Goal: Transaction & Acquisition: Purchase product/service

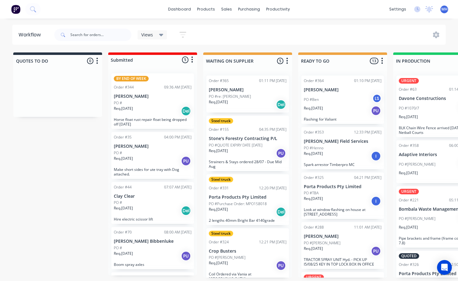
scroll to position [1, 117]
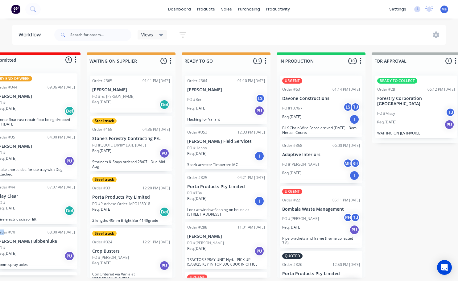
click at [2, 224] on div "BY END OF WEEK Order #344 09:36 AM 08/08/25 Kerryn Nicholson PO # Req. 07/08/25…" at bounding box center [36, 172] width 89 height 207
click at [7, 228] on div "Order #70 08:00 AM 15/07/25 Murdoch Bibbenluke PO # Req. 02/07/25 PU Boom spray…" at bounding box center [36, 248] width 83 height 42
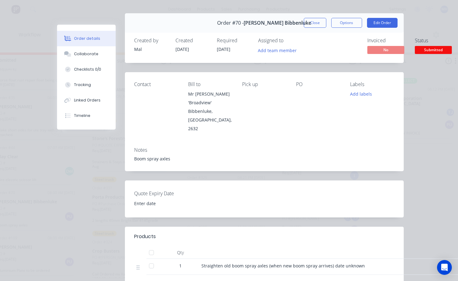
scroll to position [0, 0]
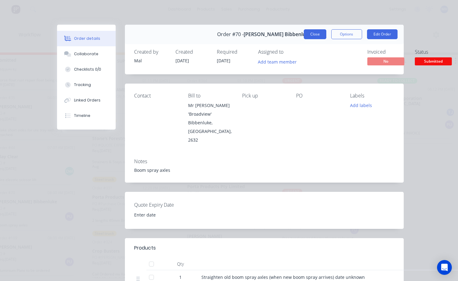
click at [309, 35] on button "Close" at bounding box center [315, 34] width 23 height 10
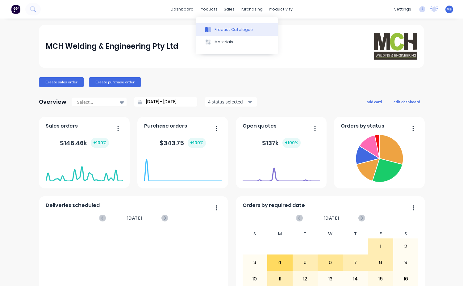
click at [226, 31] on div "Product Catalogue" at bounding box center [234, 30] width 38 height 6
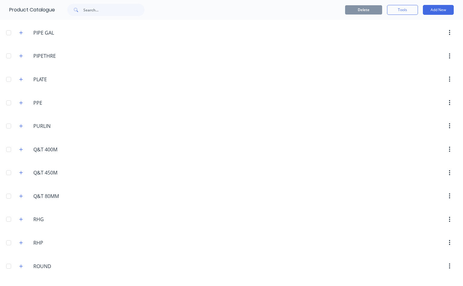
scroll to position [1821, 0]
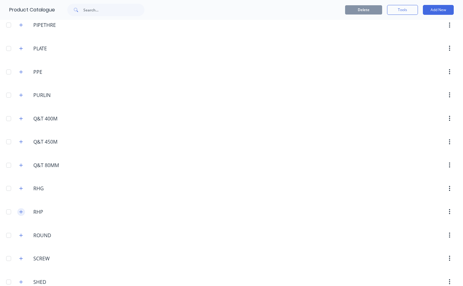
click at [22, 212] on icon "button" at bounding box center [21, 212] width 4 height 4
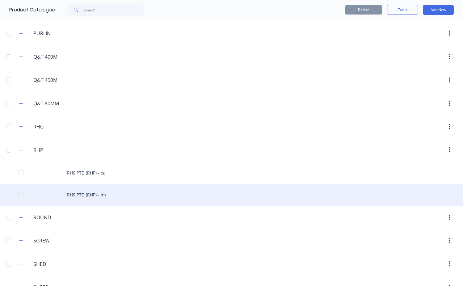
click at [86, 194] on div "RHS PTD (RHP) - lm" at bounding box center [231, 195] width 463 height 22
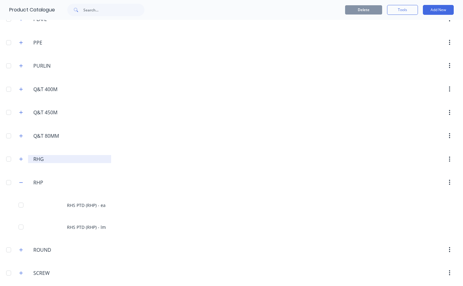
scroll to position [1852, 0]
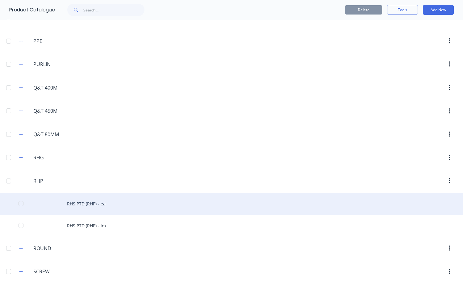
click at [92, 201] on div "RHS PTD (RHP) - ea" at bounding box center [231, 204] width 463 height 22
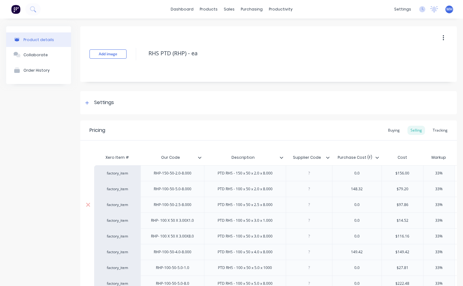
type textarea "x"
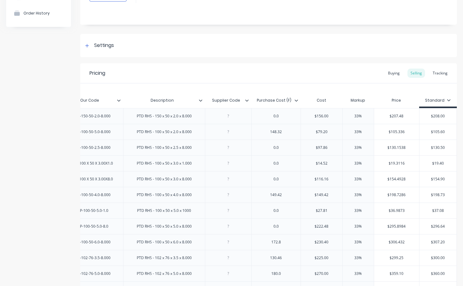
scroll to position [123, 0]
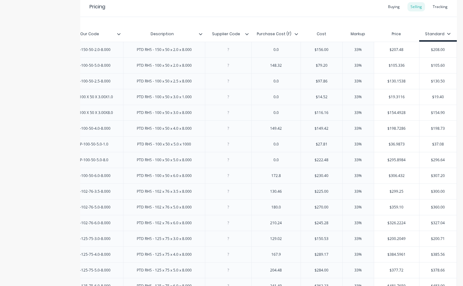
type input "$105.336"
click at [400, 66] on input "$105.336" at bounding box center [396, 66] width 45 height 6
type input "$105.60"
click at [429, 66] on input "$105.60" at bounding box center [437, 66] width 37 height 6
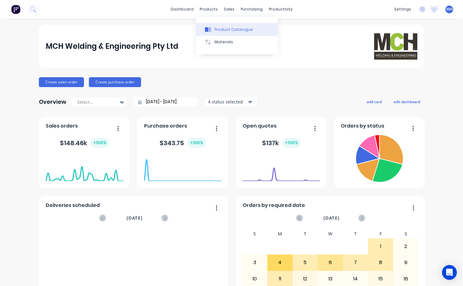
click at [220, 30] on div "Product Catalogue" at bounding box center [234, 30] width 38 height 6
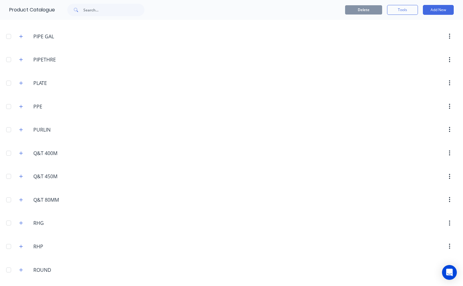
scroll to position [1852, 0]
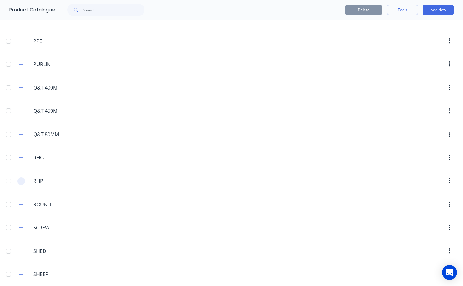
click at [20, 180] on icon "button" at bounding box center [21, 181] width 4 height 4
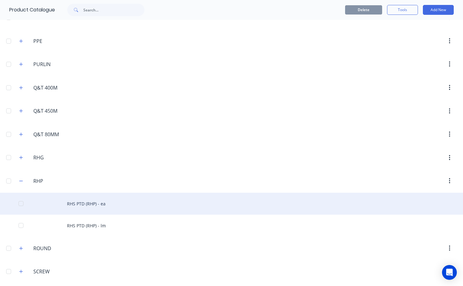
click at [93, 205] on div "RHS PTD (RHP) - ea" at bounding box center [231, 204] width 463 height 22
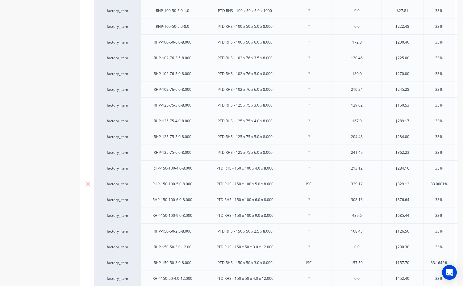
scroll to position [319, 0]
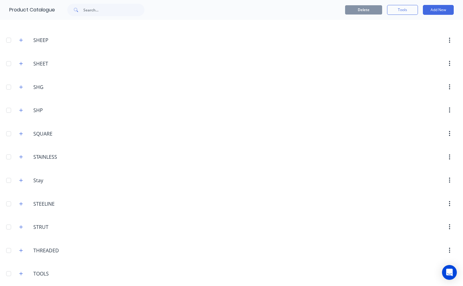
scroll to position [2099, 0]
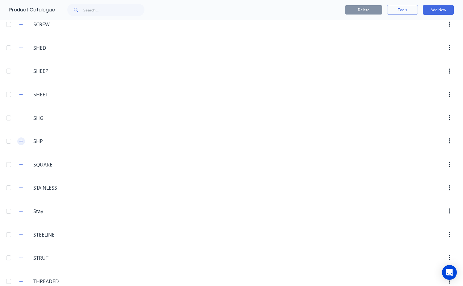
click at [20, 141] on icon "button" at bounding box center [20, 141] width 3 height 3
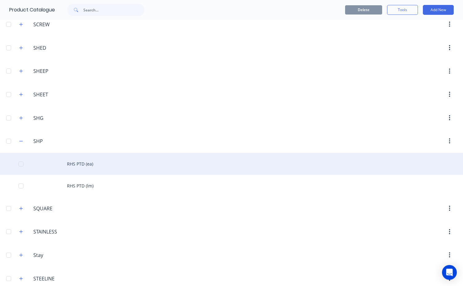
click at [81, 165] on div "RHS PTD (ea)" at bounding box center [231, 164] width 463 height 22
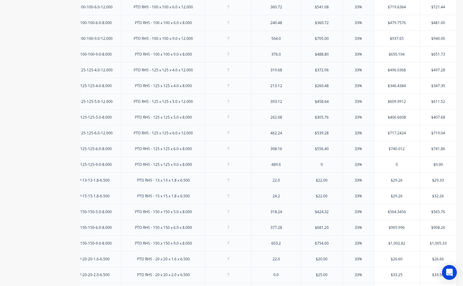
scroll to position [76, 0]
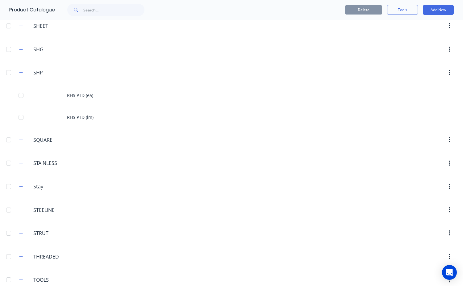
scroll to position [2161, 0]
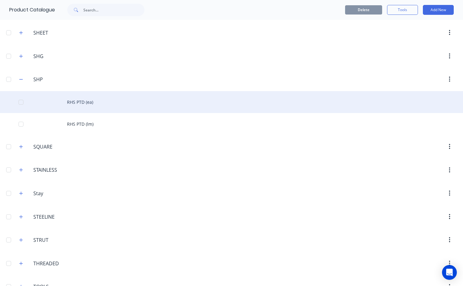
click at [79, 106] on div "RHS PTD (ea)" at bounding box center [231, 102] width 463 height 22
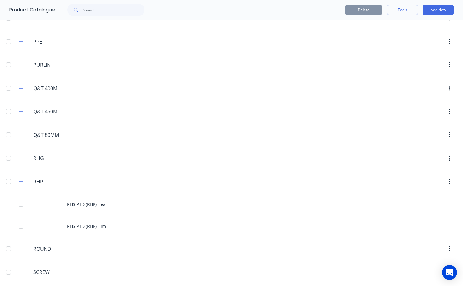
scroll to position [1883, 0]
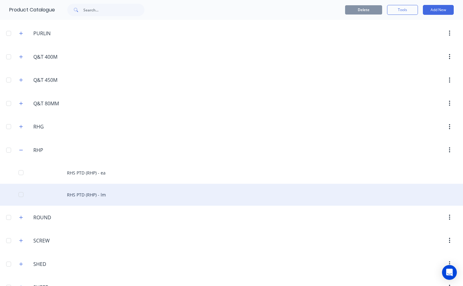
click at [91, 197] on div "RHS PTD (RHP) - lm" at bounding box center [231, 195] width 463 height 22
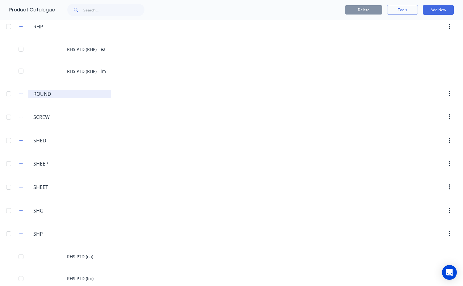
scroll to position [1975, 0]
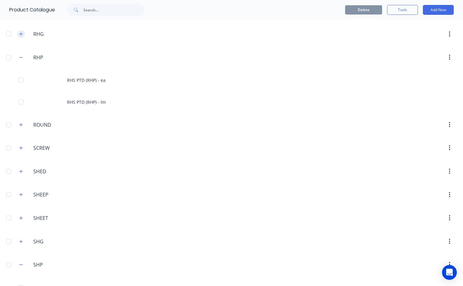
click at [22, 34] on icon "button" at bounding box center [20, 33] width 3 height 3
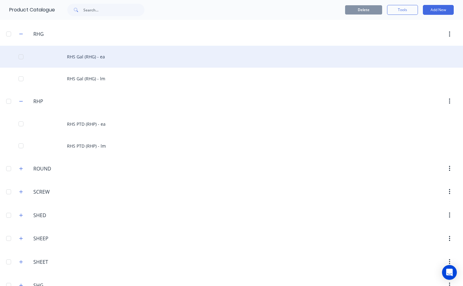
click at [82, 60] on div "RHS Gal (RHG) - ea" at bounding box center [231, 57] width 463 height 22
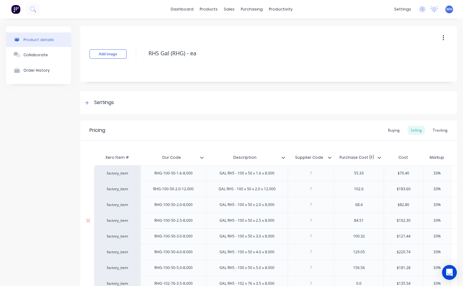
type textarea "x"
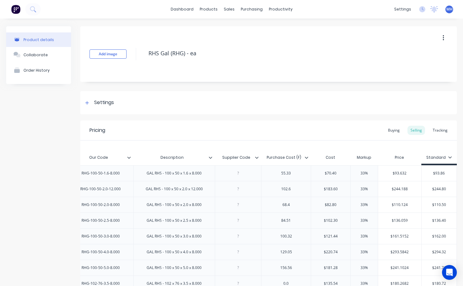
scroll to position [93, 0]
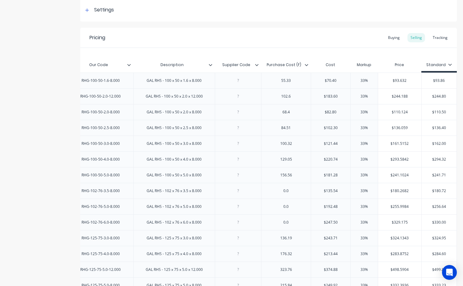
type input "$110.50"
click at [433, 112] on input "$110.50" at bounding box center [439, 112] width 35 height 6
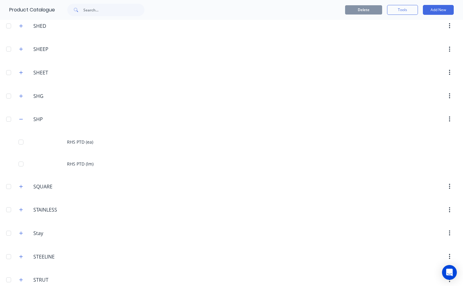
scroll to position [2179, 0]
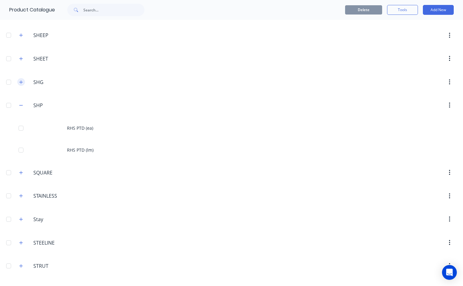
click at [21, 82] on icon "button" at bounding box center [21, 82] width 4 height 4
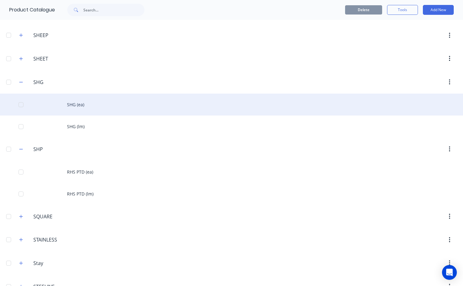
click at [81, 106] on div "SHG (ea)" at bounding box center [231, 105] width 463 height 22
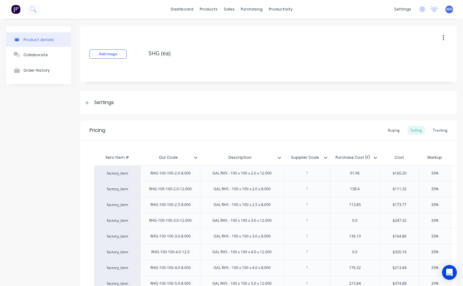
type textarea "x"
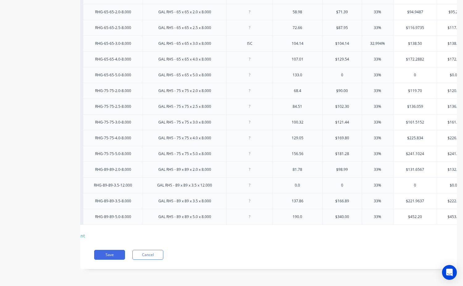
scroll to position [0, 64]
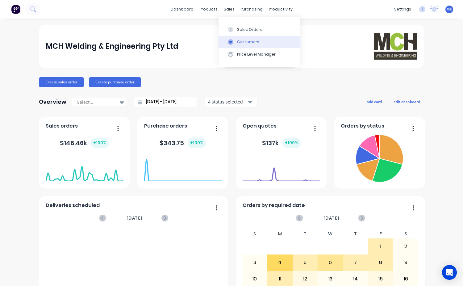
click at [250, 40] on div "Customers" at bounding box center [248, 42] width 22 height 6
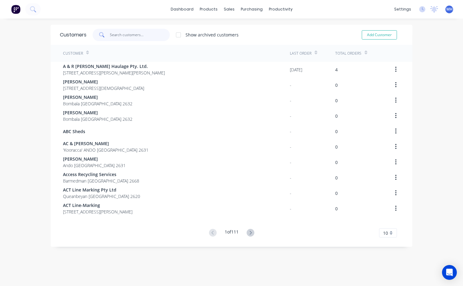
click at [110, 32] on input "text" at bounding box center [140, 35] width 60 height 12
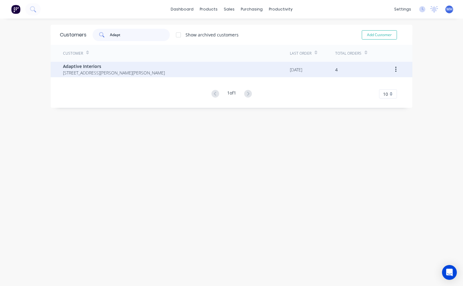
type input "Adapt"
click at [86, 75] on span "2 Jones St Tim Pridham Wagga Wagga New South Wales 2650" at bounding box center [114, 72] width 102 height 6
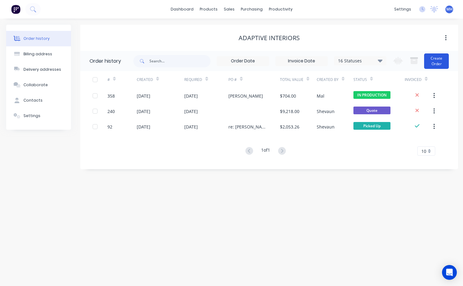
click at [433, 62] on button "Create Order" at bounding box center [436, 60] width 25 height 15
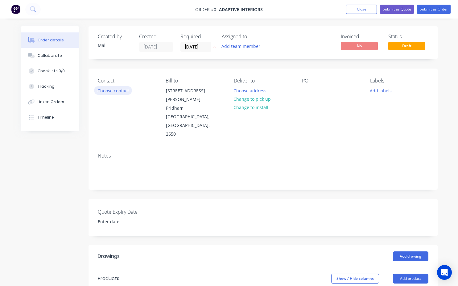
click at [120, 88] on button "Choose contact" at bounding box center [113, 90] width 38 height 8
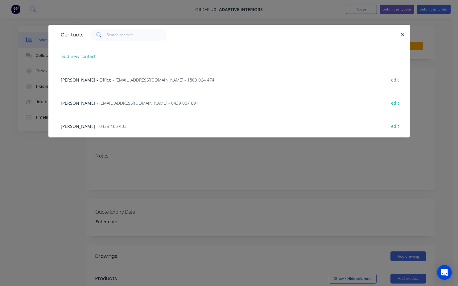
click at [88, 102] on span "TIM PRIDHAM" at bounding box center [78, 103] width 35 height 6
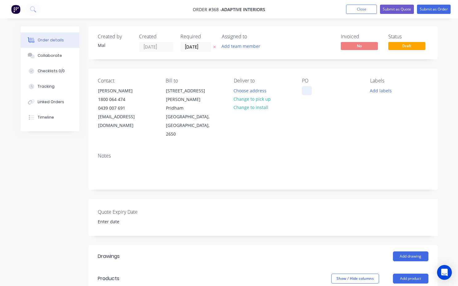
click at [306, 90] on div at bounding box center [307, 90] width 10 height 9
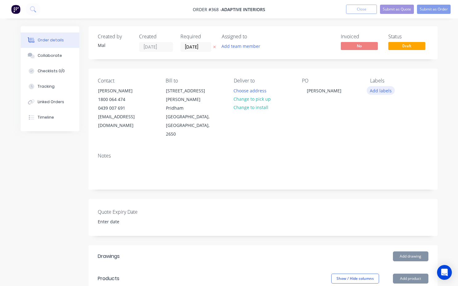
click at [386, 93] on button "Add labels" at bounding box center [381, 90] width 28 height 8
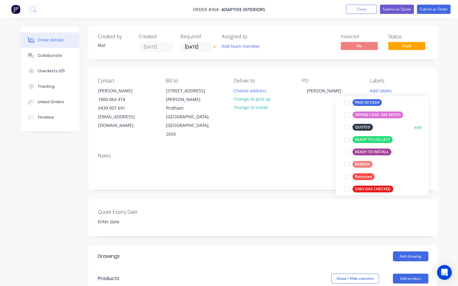
click at [349, 127] on div at bounding box center [347, 127] width 12 height 12
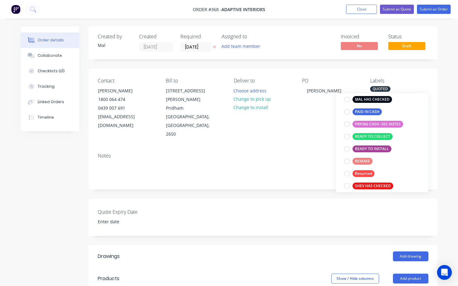
scroll to position [19, 0]
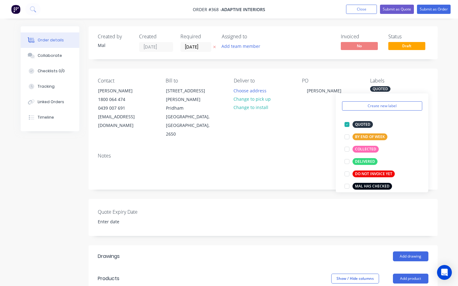
click at [324, 153] on div "Notes" at bounding box center [263, 156] width 331 height 6
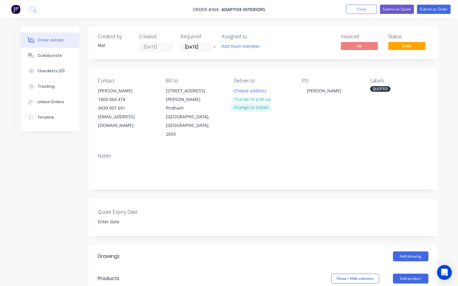
click at [255, 106] on button "Change to install" at bounding box center [251, 107] width 41 height 8
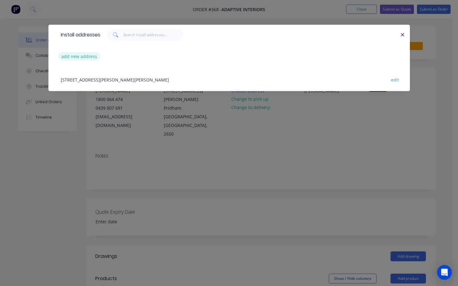
click at [80, 55] on button "add new address" at bounding box center [79, 56] width 42 height 8
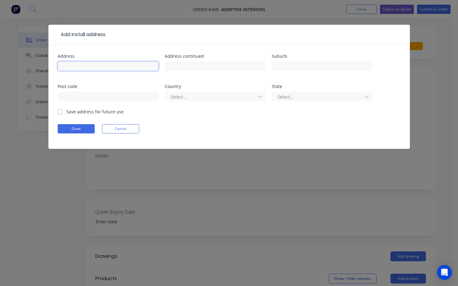
drag, startPoint x: 71, startPoint y: 66, endPoint x: 70, endPoint y: 71, distance: 5.5
click at [71, 66] on input "text" at bounding box center [108, 65] width 101 height 9
type input "20 Campbell st Delegate"
click at [66, 98] on input "text" at bounding box center [108, 96] width 101 height 9
type input "2632"
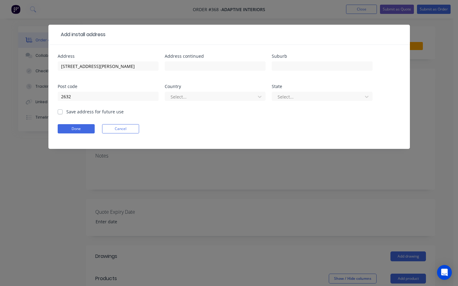
click at [66, 111] on label "Save address for future use" at bounding box center [94, 111] width 57 height 6
click at [59, 111] on input "Save address for future use" at bounding box center [60, 111] width 5 height 6
checkbox input "true"
click at [68, 128] on button "Done" at bounding box center [76, 128] width 37 height 9
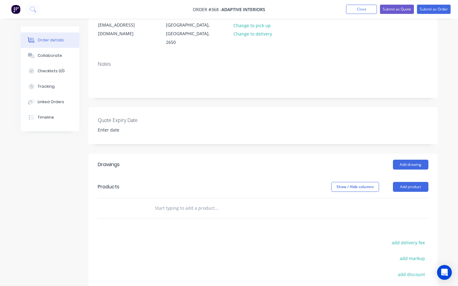
scroll to position [93, 0]
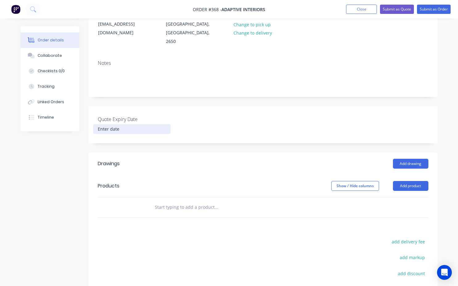
drag, startPoint x: 97, startPoint y: 113, endPoint x: 101, endPoint y: 120, distance: 8.4
click at [97, 124] on input at bounding box center [132, 128] width 77 height 9
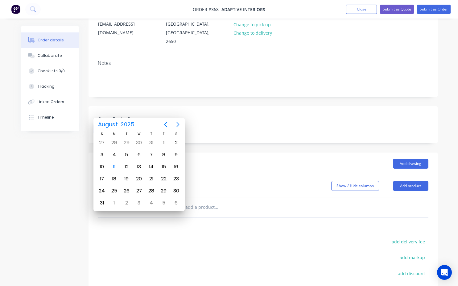
click at [178, 124] on icon "Next page" at bounding box center [177, 124] width 7 height 7
click at [149, 154] on div "11" at bounding box center [151, 154] width 9 height 9
type input "11 September 2025"
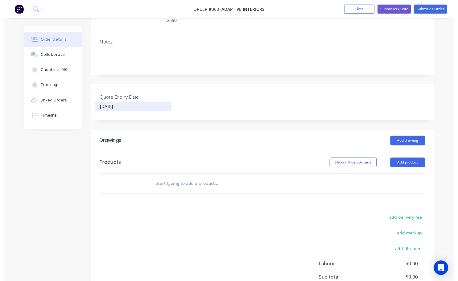
scroll to position [123, 0]
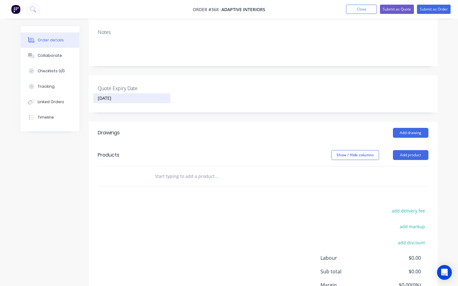
click at [158, 170] on input "text" at bounding box center [216, 176] width 123 height 12
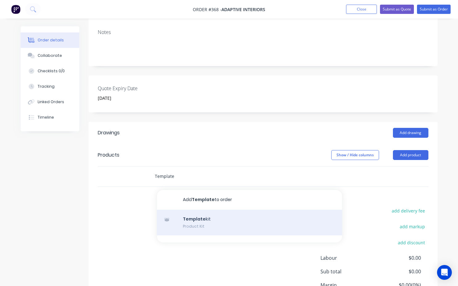
type input "Template"
click at [202, 210] on div "Template kit Product Kit" at bounding box center [249, 223] width 185 height 26
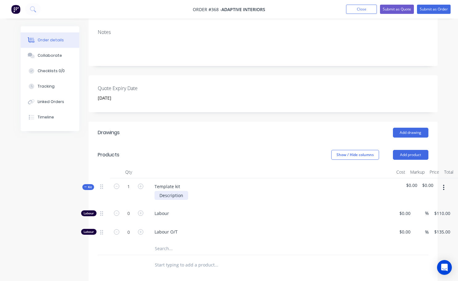
click at [186, 191] on div "Description" at bounding box center [172, 195] width 34 height 9
click at [181, 182] on div "Template kit" at bounding box center [167, 186] width 35 height 9
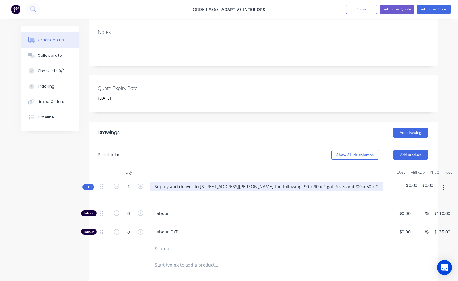
click at [327, 182] on div "Supply and deliver to 20 Campbell St Delegate the following: 90 x 90 x 2 gal Po…" at bounding box center [267, 186] width 234 height 9
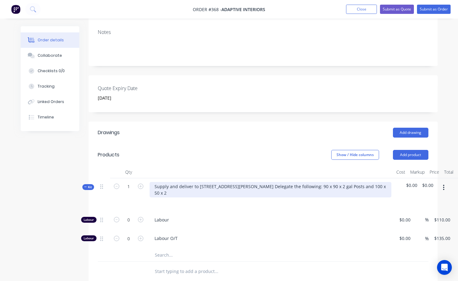
click at [354, 182] on div "Supply and deliver to 20 Campbell St Delegate the following: 90 x 90 x 2 gal Po…" at bounding box center [271, 189] width 242 height 15
click at [176, 182] on div "Supply and deliver to 20 Campbell St Delegate the following: 90 x 90 x 2 gal Po…" at bounding box center [271, 189] width 242 height 15
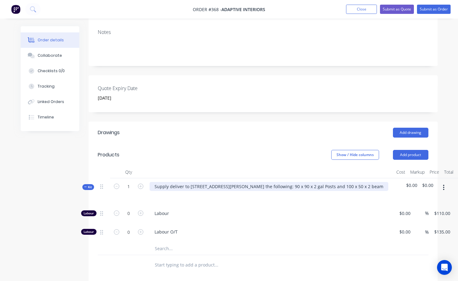
click at [183, 182] on div "Supply deliver to 20 Campbell St Delegate the following: 90 x 90 x 2 gal Posts …" at bounding box center [269, 186] width 239 height 9
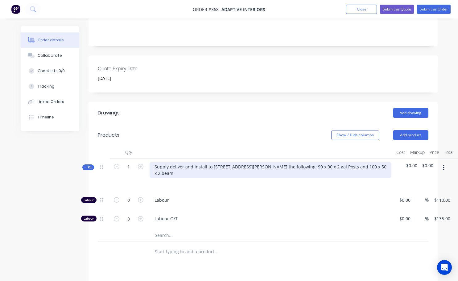
scroll to position [154, 0]
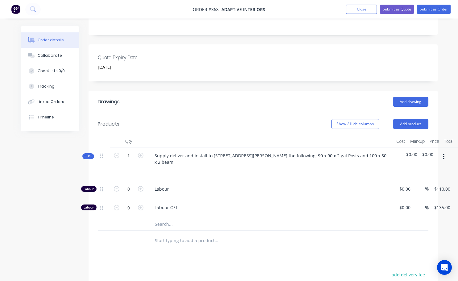
click at [199, 119] on div "Show / Hide columns Add product" at bounding box center [298, 124] width 261 height 10
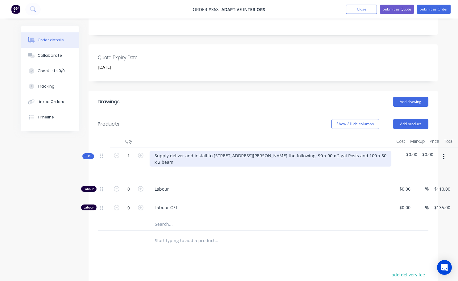
click at [211, 151] on div "Supply deliver and install to 20 Campbell St Delegate the following: 90 x 90 x …" at bounding box center [271, 158] width 242 height 15
click at [168, 151] on div "Supply deliver and install at 20 Campbell St Delegate the following: 90 x 90 x …" at bounding box center [271, 158] width 242 height 15
click at [380, 151] on div "Supply, deliver and install at 20 Campbell St Delegate the following: 90 x 90 x…" at bounding box center [271, 158] width 242 height 15
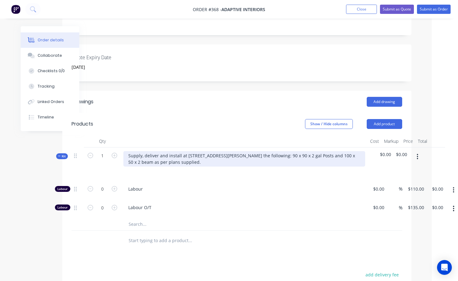
scroll to position [154, 29]
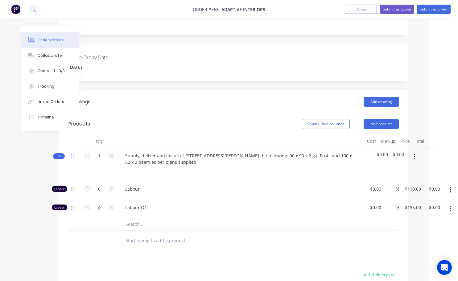
click at [402, 151] on span "$0.00" at bounding box center [398, 154] width 11 height 6
click at [399, 151] on span "$0.00" at bounding box center [398, 154] width 11 height 6
click at [384, 151] on span "$0.00" at bounding box center [382, 154] width 11 height 6
drag, startPoint x: 383, startPoint y: 137, endPoint x: 391, endPoint y: 138, distance: 8.6
click at [383, 151] on span "$0.00" at bounding box center [382, 154] width 11 height 6
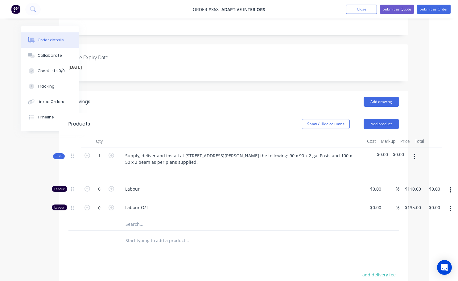
click at [394, 151] on span "$0.00" at bounding box center [398, 154] width 11 height 6
click at [113, 153] on icon "button" at bounding box center [112, 156] width 6 height 6
type input "2"
click at [112, 186] on icon "button" at bounding box center [112, 189] width 6 height 6
type input "1"
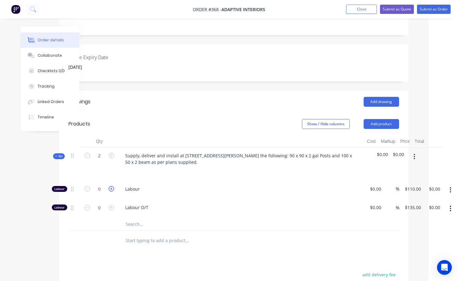
type input "$110.00"
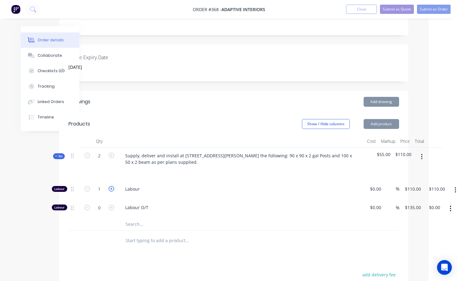
click at [112, 186] on icon "button" at bounding box center [112, 189] width 6 height 6
type input "2"
type input "$220.00"
click at [112, 186] on icon "button" at bounding box center [112, 189] width 6 height 6
type input "3"
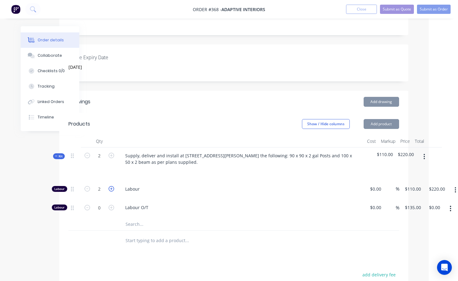
type input "$330.00"
click at [112, 186] on icon "button" at bounding box center [112, 189] width 6 height 6
type input "4"
type input "$440.00"
click at [112, 186] on icon "button" at bounding box center [112, 189] width 6 height 6
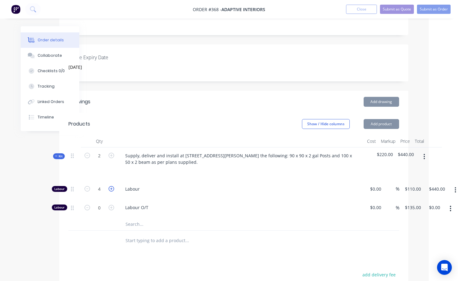
type input "5"
type input "$550.00"
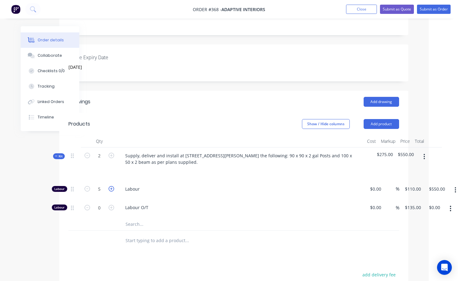
click at [112, 186] on icon "button" at bounding box center [112, 189] width 6 height 6
type input "6"
type input "$660.00"
click at [112, 186] on icon "button" at bounding box center [112, 189] width 6 height 6
type input "7"
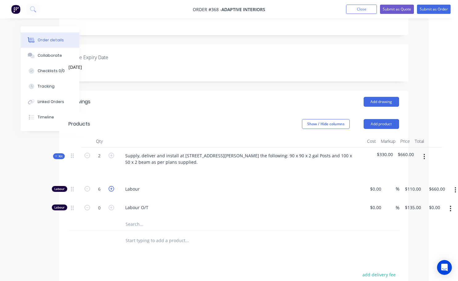
type input "$770.00"
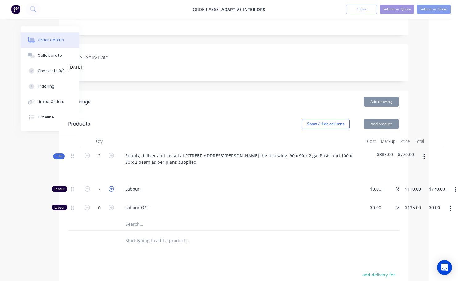
click at [112, 186] on icon "button" at bounding box center [112, 189] width 6 height 6
type input "8"
type input "$880.00"
click at [112, 186] on icon "button" at bounding box center [112, 189] width 6 height 6
type input "9"
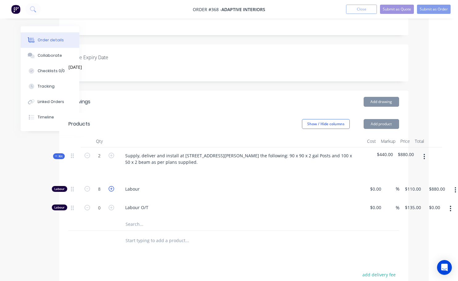
type input "$990.00"
click at [112, 186] on icon "button" at bounding box center [112, 189] width 6 height 6
type input "10"
type input "$1,100.00"
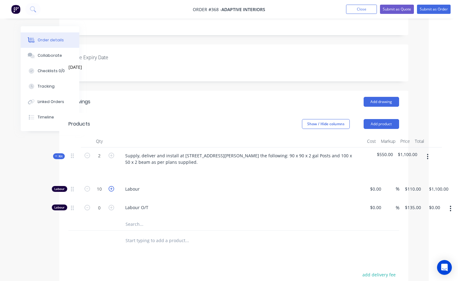
click at [112, 186] on icon "button" at bounding box center [112, 189] width 6 height 6
type input "11"
type input "$1,210.00"
click at [112, 186] on icon "button" at bounding box center [112, 189] width 6 height 6
type input "12"
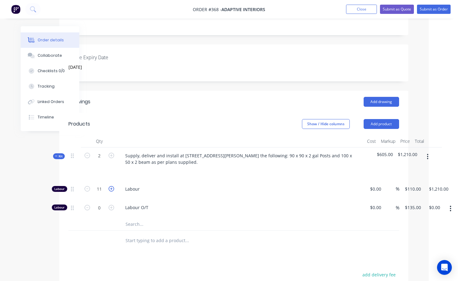
type input "$1,320.00"
click at [112, 186] on icon "button" at bounding box center [112, 189] width 6 height 6
type input "13"
click at [442, 185] on input "1430.00" at bounding box center [438, 189] width 19 height 9
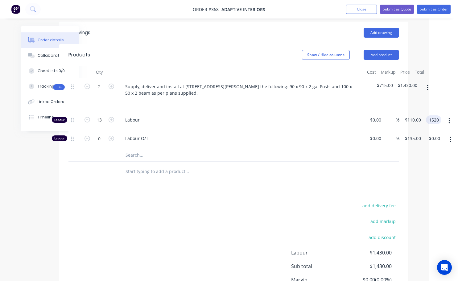
scroll to position [216, 29]
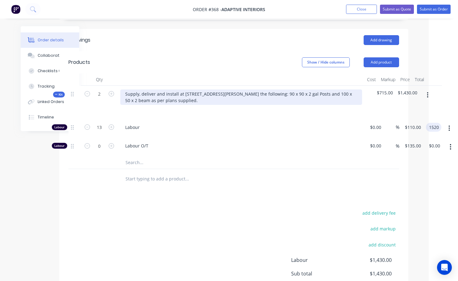
type input "1520"
type input "$116.9231"
type input "$1,520.00"
click at [165, 90] on div "Supply, deliver and install at 20 Campbell St Delegate the following: 90 x 90 x…" at bounding box center [241, 97] width 242 height 15
click at [189, 90] on div "Supply, deliver and install at 20 Campbell St Delegate the following: 90 x 90 x…" at bounding box center [241, 97] width 242 height 15
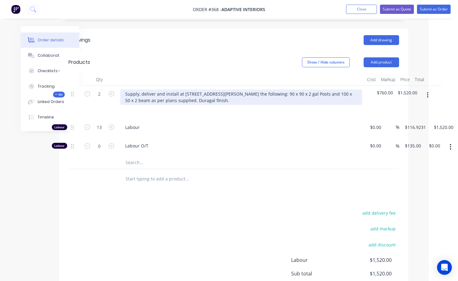
click at [194, 90] on div "Supply, deliver and install at 20 Campbell St Delegate the following: 90 x 90 x…" at bounding box center [241, 97] width 242 height 15
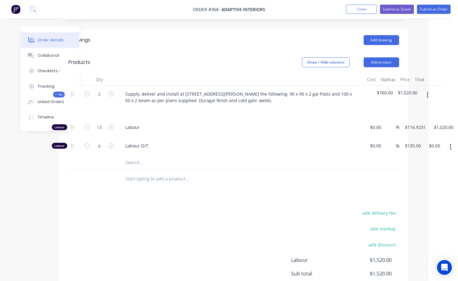
click at [227, 138] on div "Labour O/T" at bounding box center [241, 147] width 247 height 19
click at [397, 11] on button "Submit as Quote" at bounding box center [397, 9] width 34 height 9
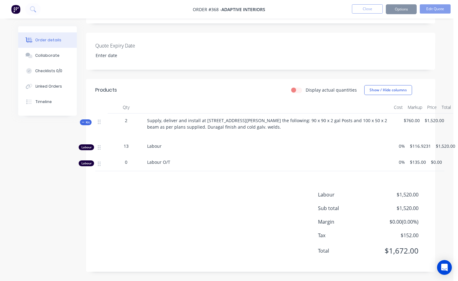
type input "11 September 2025"
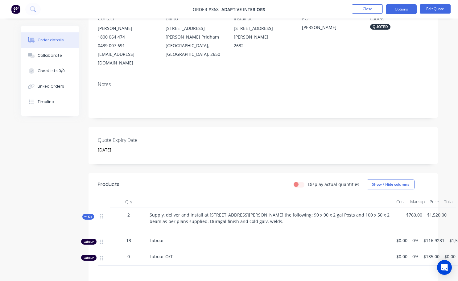
scroll to position [148, 0]
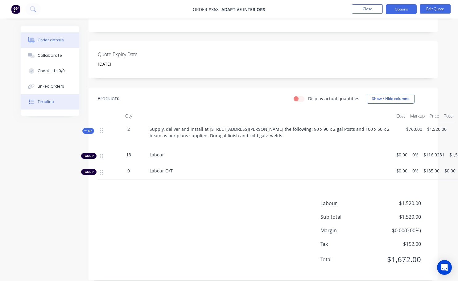
click at [53, 105] on button "Timeline" at bounding box center [50, 101] width 59 height 15
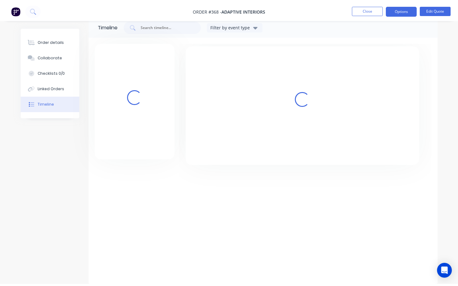
scroll to position [10, 0]
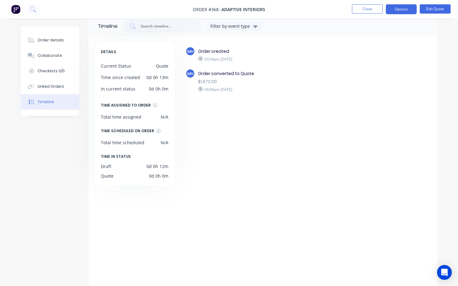
click at [169, 119] on div "DETAILS Current Status Quote Time since created 0d 0h 13m In current status 0d …" at bounding box center [135, 113] width 80 height 143
click at [132, 117] on div "Total time assigned" at bounding box center [121, 117] width 40 height 6
click at [431, 11] on button "Edit Quote" at bounding box center [435, 8] width 31 height 9
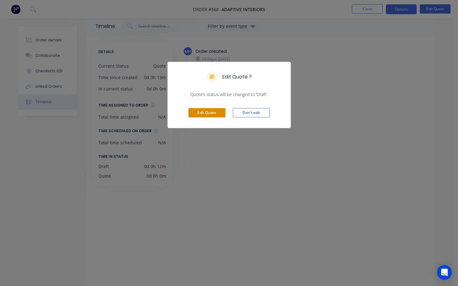
click at [219, 111] on button "Edit Quote" at bounding box center [207, 112] width 37 height 9
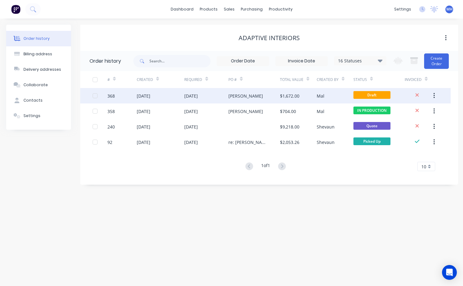
click at [292, 94] on div "$1,672.00" at bounding box center [289, 96] width 19 height 6
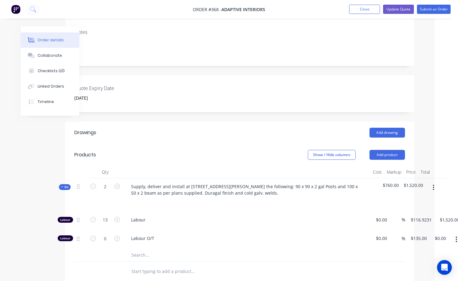
scroll to position [123, 43]
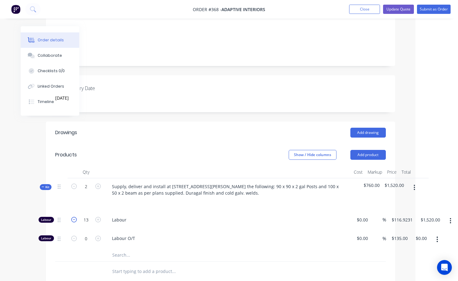
click at [75, 217] on icon "button" at bounding box center [74, 220] width 6 height 6
type input "12"
type input "$1,403.08"
click at [75, 217] on icon "button" at bounding box center [74, 220] width 6 height 6
type input "11"
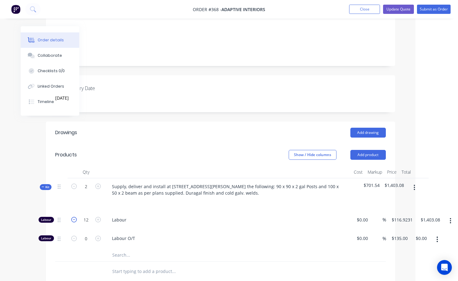
type input "$1,286.15"
click at [75, 217] on icon "button" at bounding box center [74, 220] width 6 height 6
type input "10"
type input "$1,169.23"
click at [75, 217] on icon "button" at bounding box center [74, 220] width 6 height 6
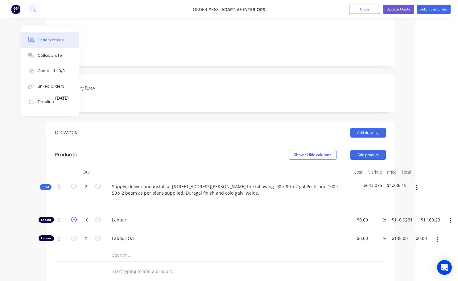
type input "9"
type input "$1,052.31"
click at [75, 217] on icon "button" at bounding box center [74, 220] width 6 height 6
type input "8"
type input "$935.38"
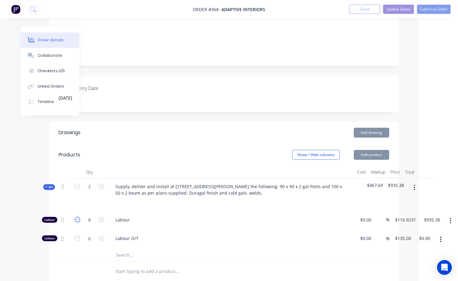
scroll to position [123, 39]
click at [75, 217] on icon "button" at bounding box center [78, 220] width 6 height 6
type input "7"
type input "$818.46"
click at [75, 217] on icon "button" at bounding box center [78, 220] width 6 height 6
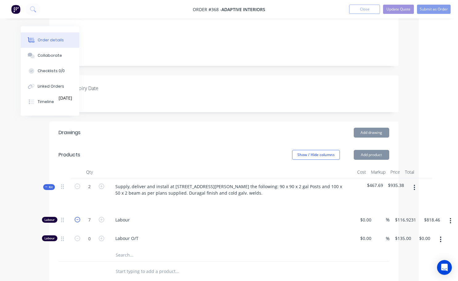
type input "6"
type input "$701.54"
click at [75, 217] on icon "button" at bounding box center [78, 220] width 6 height 6
type input "5"
type input "$584.62"
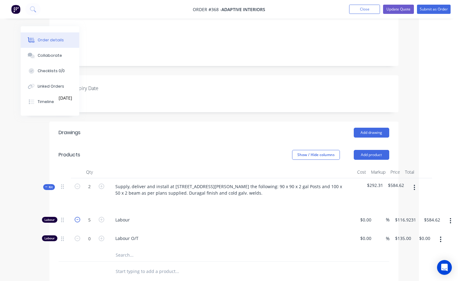
click at [75, 217] on icon "button" at bounding box center [78, 220] width 6 height 6
type input "4"
type input "$467.69"
click at [75, 217] on icon "button" at bounding box center [78, 220] width 6 height 6
type input "3"
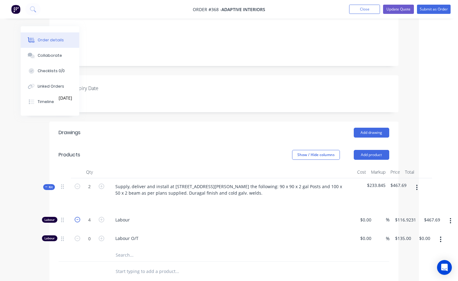
type input "$350.77"
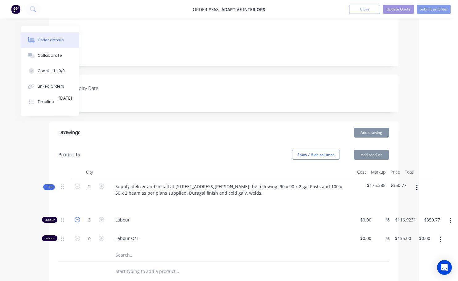
click at [75, 217] on icon "button" at bounding box center [78, 220] width 6 height 6
type input "2"
type input "$233.85"
click at [75, 217] on icon "button" at bounding box center [78, 220] width 6 height 6
type input "1"
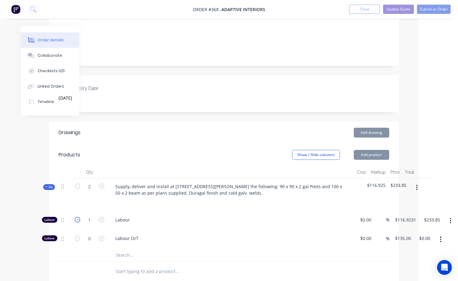
type input "$116.92"
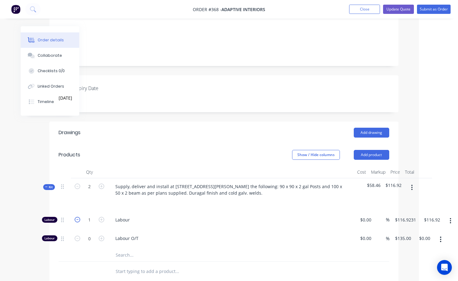
click at [75, 217] on icon "button" at bounding box center [78, 220] width 6 height 6
type input "0"
type input "$0.00"
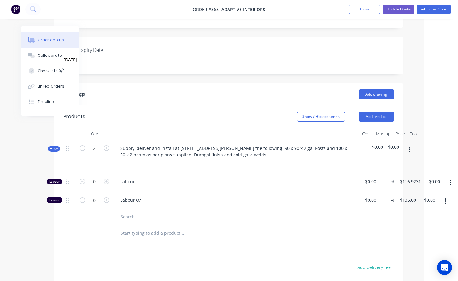
scroll to position [185, 34]
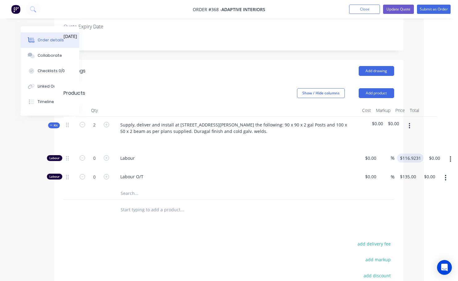
type input "116.9231"
click at [422, 154] on input "116.9231" at bounding box center [413, 158] width 22 height 9
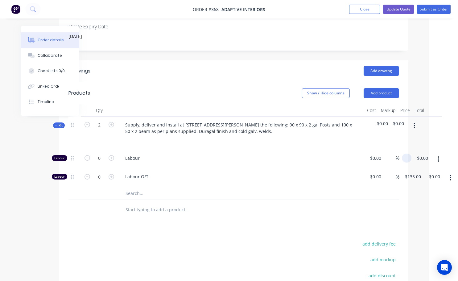
scroll to position [185, 29]
click at [407, 154] on input at bounding box center [408, 158] width 7 height 9
type input "$0.00"
click at [112, 155] on icon "button" at bounding box center [112, 158] width 6 height 6
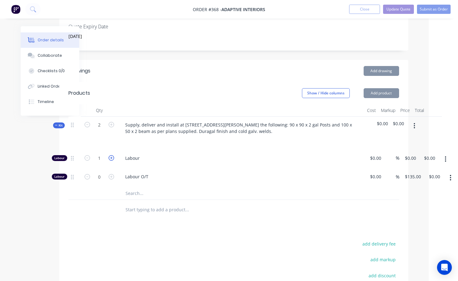
click at [112, 155] on icon "button" at bounding box center [112, 158] width 6 height 6
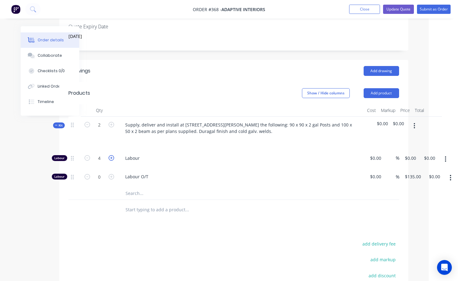
click at [112, 155] on icon "button" at bounding box center [112, 158] width 6 height 6
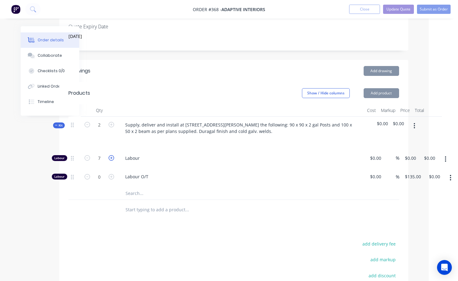
click at [112, 155] on icon "button" at bounding box center [112, 158] width 6 height 6
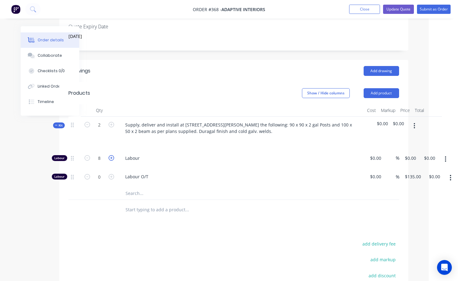
click at [112, 155] on icon "button" at bounding box center [112, 158] width 6 height 6
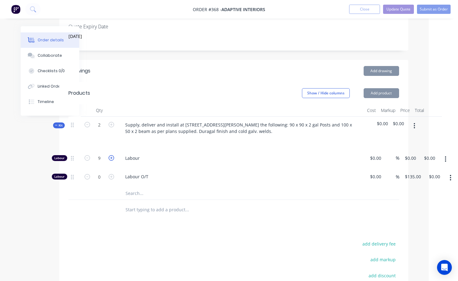
click at [112, 155] on icon "button" at bounding box center [112, 158] width 6 height 6
type input "10"
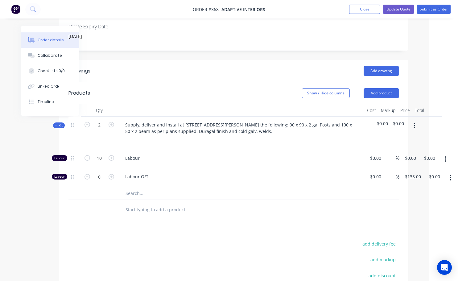
click at [438, 150] on div at bounding box center [445, 159] width 15 height 19
click at [384, 150] on div "%" at bounding box center [392, 159] width 16 height 19
click at [380, 150] on div "Labour 10 Labour 0 $0.00 % $0.00 $0.00 $0.00 $0.00" at bounding box center [234, 159] width 331 height 19
type input "$110.00"
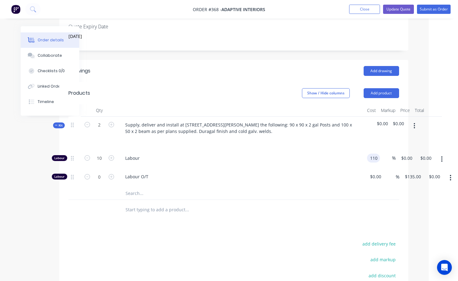
type input "$1,100.00"
click at [332, 215] on div "Drawings Add drawing Products Show / Hide columns Add product Qty Cost Markup P…" at bounding box center [233, 214] width 349 height 308
click at [427, 123] on icon "button" at bounding box center [428, 126] width 2 height 7
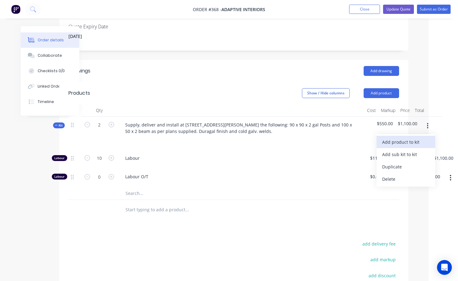
click at [405, 138] on div "Add product to kit" at bounding box center [406, 142] width 48 height 9
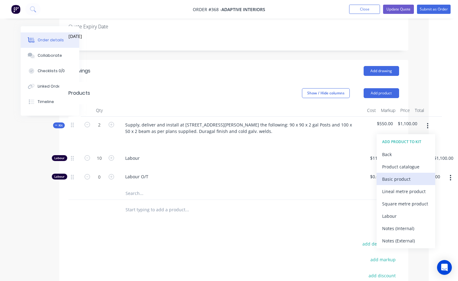
click at [401, 175] on div "Basic product" at bounding box center [406, 179] width 48 height 9
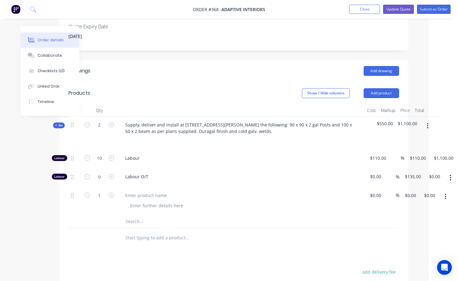
click at [428, 123] on icon "button" at bounding box center [427, 126] width 1 height 6
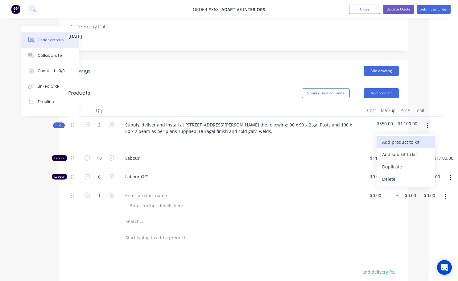
click at [415, 138] on div "Add product to kit" at bounding box center [406, 142] width 48 height 9
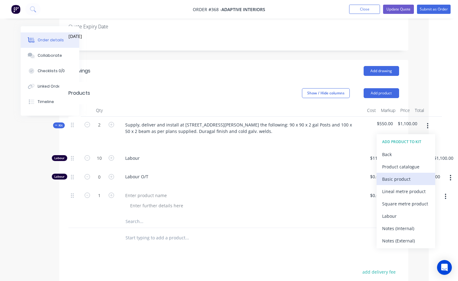
click at [399, 175] on div "Basic product" at bounding box center [406, 179] width 48 height 9
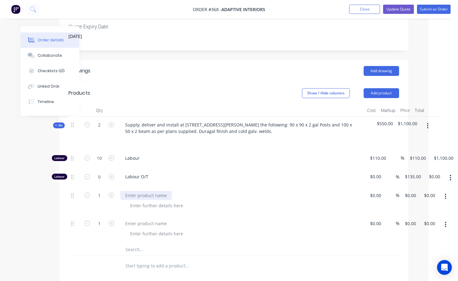
click at [130, 191] on div at bounding box center [146, 195] width 52 height 9
click at [447, 191] on button "button" at bounding box center [446, 196] width 15 height 11
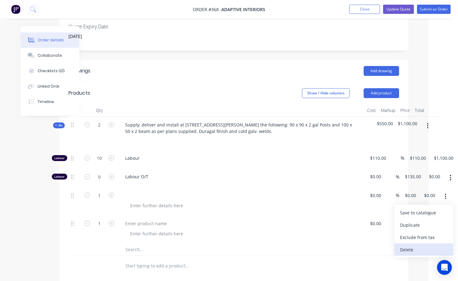
click at [419, 245] on div "Delete" at bounding box center [424, 249] width 48 height 9
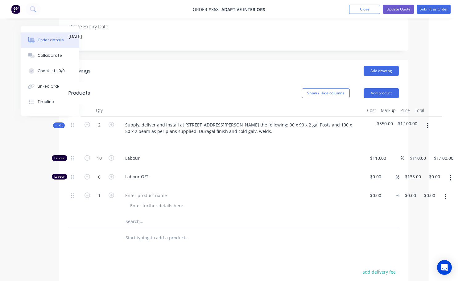
click at [446, 193] on icon "button" at bounding box center [446, 196] width 2 height 7
click at [414, 244] on button "Delete" at bounding box center [424, 250] width 59 height 12
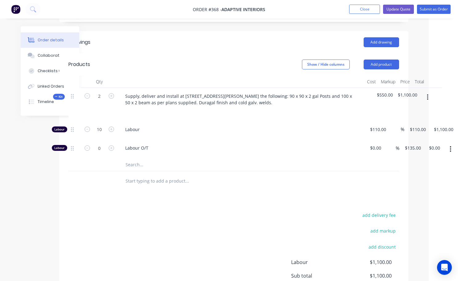
scroll to position [202, 29]
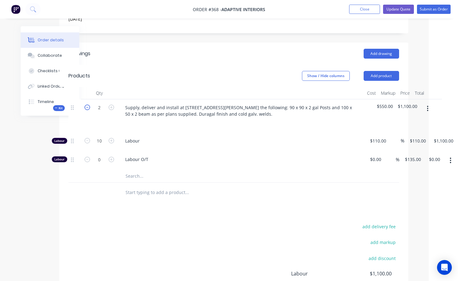
click at [88, 105] on icon "button" at bounding box center [88, 108] width 6 height 6
type input "1"
type input "5"
type input "$550.00"
click at [112, 138] on icon "button" at bounding box center [112, 141] width 6 height 6
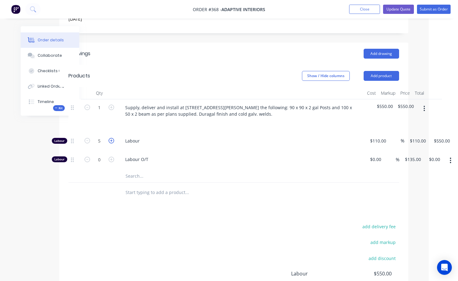
type input "6"
type input "$660.00"
click at [112, 138] on icon "button" at bounding box center [112, 141] width 6 height 6
type input "7"
type input "$770.00"
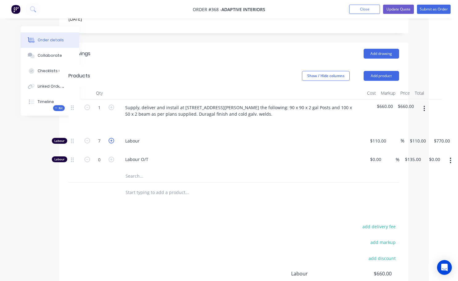
click at [112, 138] on icon "button" at bounding box center [112, 141] width 6 height 6
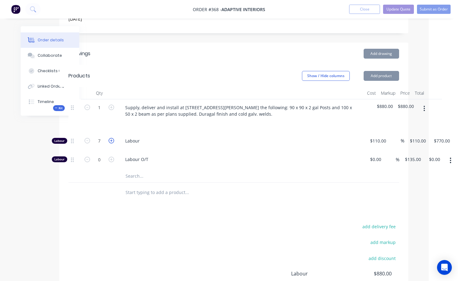
type input "8"
type input "$880.00"
click at [112, 138] on icon "button" at bounding box center [112, 141] width 6 height 6
type input "9"
type input "$990.00"
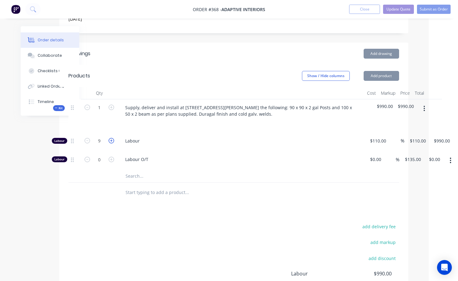
click at [112, 138] on icon "button" at bounding box center [112, 141] width 6 height 6
type input "10"
type input "$1,100.00"
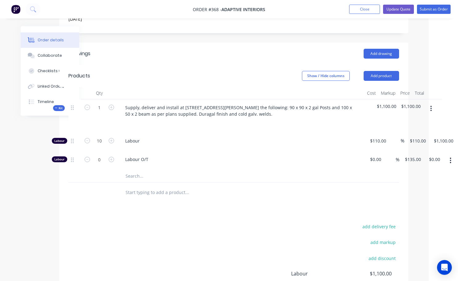
click at [432, 105] on icon "button" at bounding box center [432, 108] width 2 height 7
click at [406, 120] on div "Add product to kit" at bounding box center [410, 124] width 48 height 9
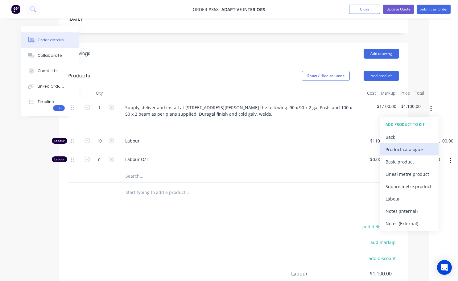
click at [402, 145] on div "Product catalogue" at bounding box center [410, 149] width 48 height 9
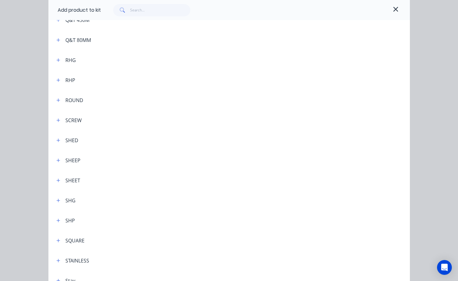
scroll to position [1636, 0]
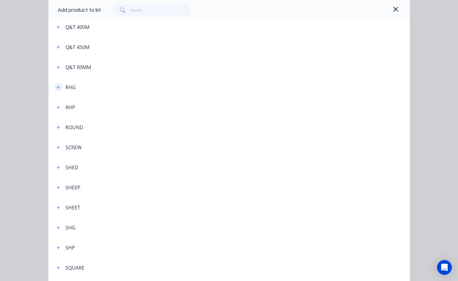
click at [57, 88] on icon "button" at bounding box center [58, 87] width 4 height 4
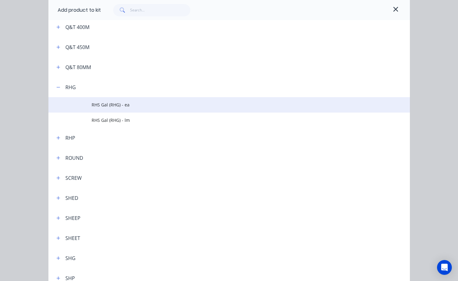
click at [123, 108] on span "RHS Gal (RHG) - ea" at bounding box center [219, 105] width 255 height 6
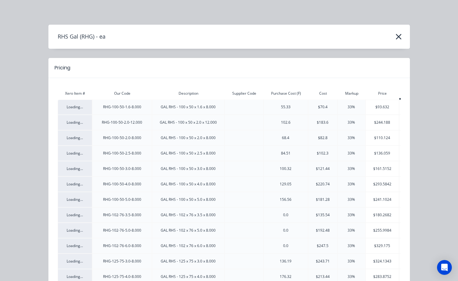
scroll to position [202, 40]
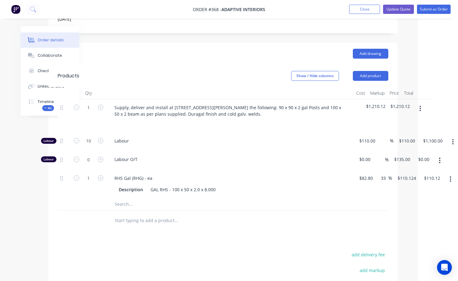
click at [420, 105] on icon "button" at bounding box center [421, 108] width 2 height 7
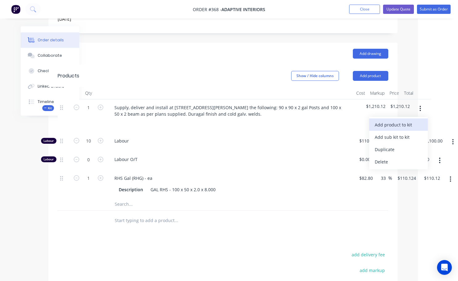
click at [398, 120] on div "Add product to kit" at bounding box center [399, 124] width 48 height 9
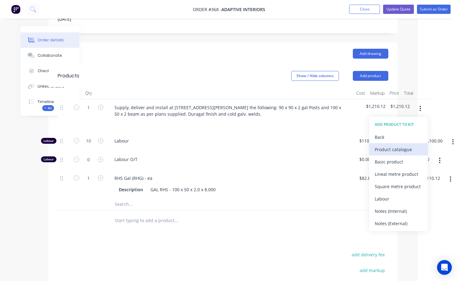
click at [392, 145] on div "Product catalogue" at bounding box center [399, 149] width 48 height 9
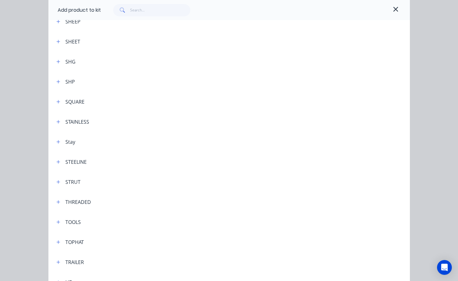
scroll to position [1790, 0]
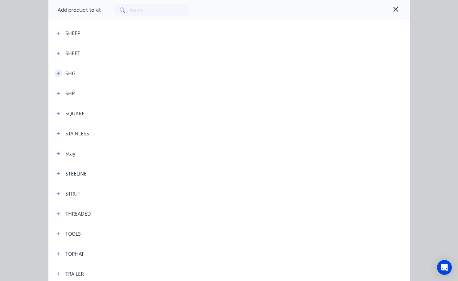
click at [56, 74] on icon "button" at bounding box center [58, 73] width 4 height 4
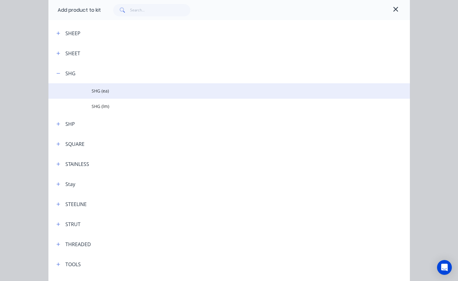
click at [106, 93] on span "SHG (ea)" at bounding box center [219, 91] width 255 height 6
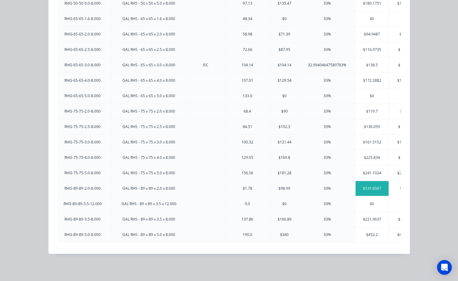
scroll to position [0, 0]
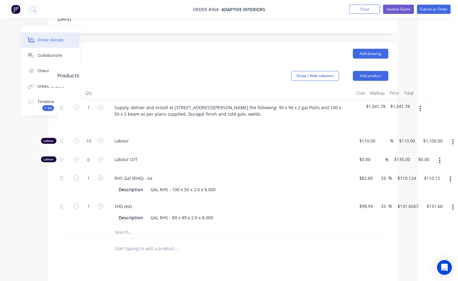
click at [420, 106] on icon "button" at bounding box center [420, 109] width 1 height 6
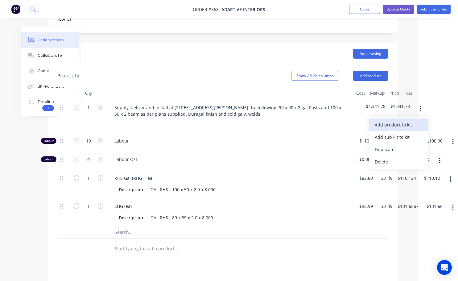
click at [395, 120] on div "Add product to kit" at bounding box center [399, 124] width 48 height 9
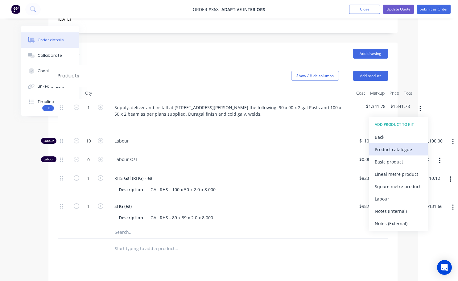
click at [401, 145] on div "Product catalogue" at bounding box center [399, 149] width 48 height 9
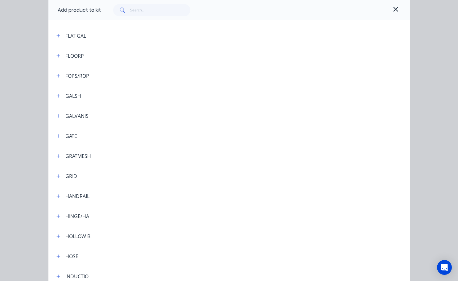
scroll to position [864, 0]
click at [56, 77] on icon "button" at bounding box center [58, 76] width 4 height 4
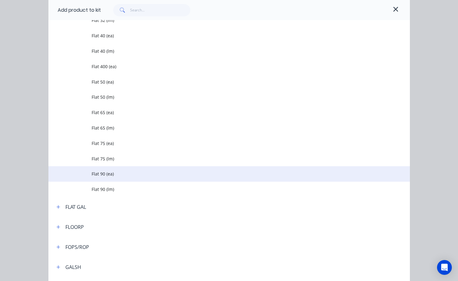
scroll to position [1358, 0]
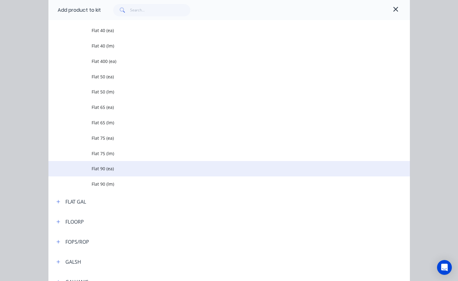
click at [106, 172] on span "Flat 90 (ea)" at bounding box center [219, 168] width 255 height 6
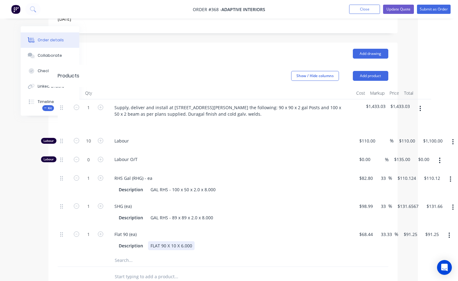
click at [192, 241] on div "FLAT 90 X 10 X 6.000" at bounding box center [171, 245] width 47 height 9
click at [237, 240] on div "Description FLAT 90 X 10 X .5" at bounding box center [231, 245] width 242 height 10
click at [185, 241] on div "FLAT 90 X 10 X .5" at bounding box center [167, 245] width 39 height 9
click at [450, 233] on icon "button" at bounding box center [449, 236] width 1 height 6
click at [421, 272] on div "Delete" at bounding box center [428, 276] width 48 height 9
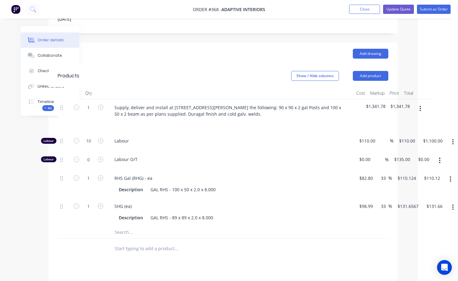
click at [421, 105] on icon "button" at bounding box center [421, 108] width 2 height 7
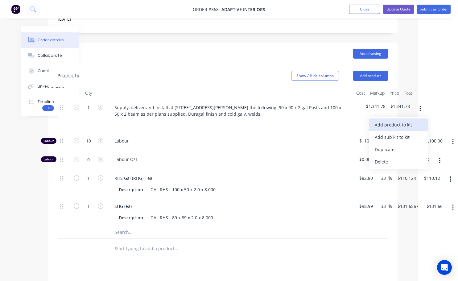
click at [385, 120] on div "Add product to kit" at bounding box center [399, 124] width 48 height 9
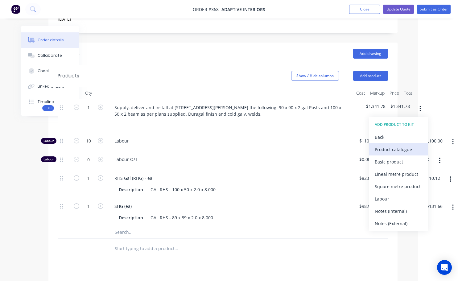
click at [393, 145] on div "Product catalogue" at bounding box center [399, 149] width 48 height 9
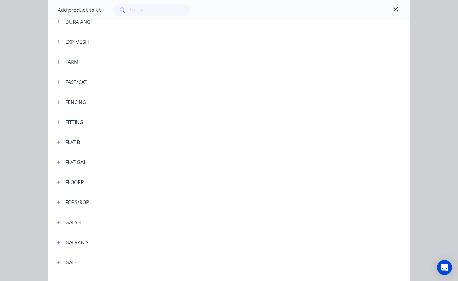
scroll to position [803, 0]
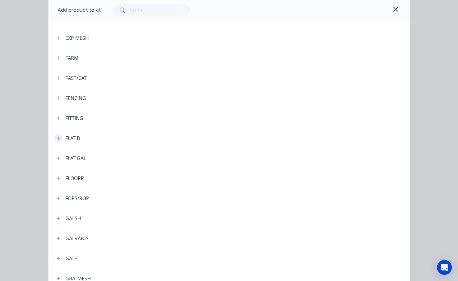
click at [58, 138] on icon "button" at bounding box center [57, 137] width 3 height 3
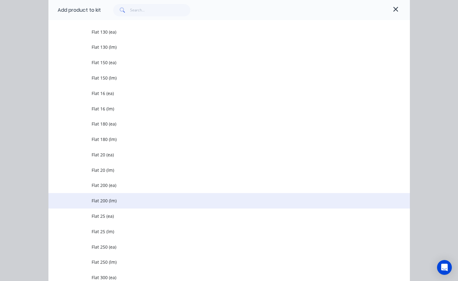
scroll to position [1296, 0]
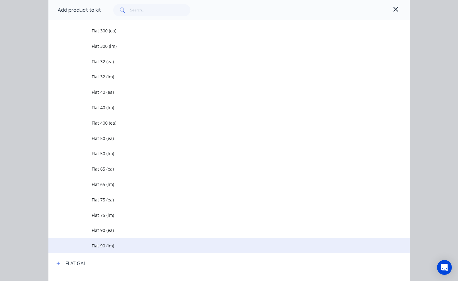
click at [108, 247] on span "Flat 90 (lm)" at bounding box center [219, 246] width 255 height 6
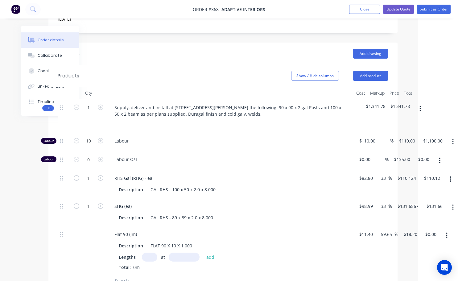
click at [155, 253] on input "text" at bounding box center [149, 257] width 15 height 9
type input "1"
click at [188, 253] on input "text" at bounding box center [184, 257] width 31 height 9
type input "500mm"
click at [211, 253] on button "add" at bounding box center [210, 257] width 15 height 8
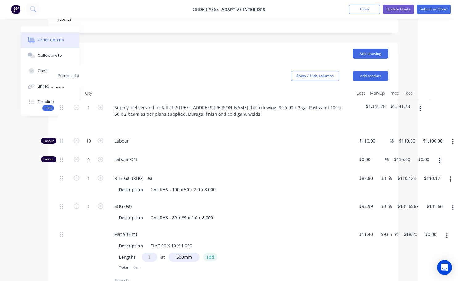
type input "$9.10"
click at [420, 105] on icon "button" at bounding box center [421, 108] width 2 height 7
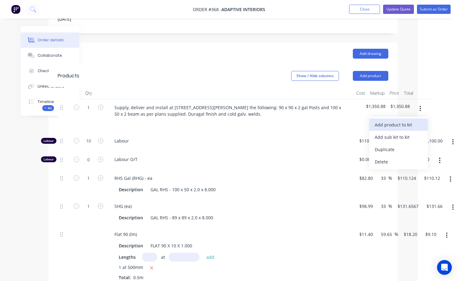
click at [392, 120] on div "Add product to kit" at bounding box center [399, 124] width 48 height 9
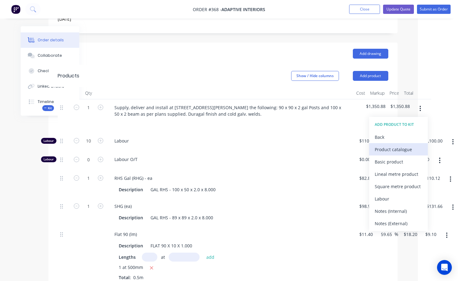
click at [390, 145] on div "Product catalogue" at bounding box center [399, 149] width 48 height 9
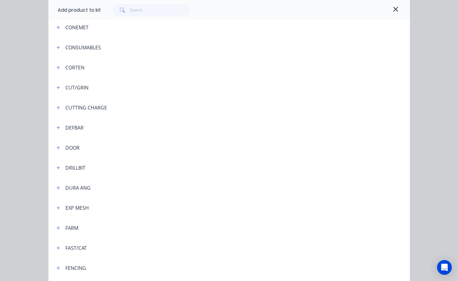
scroll to position [741, 0]
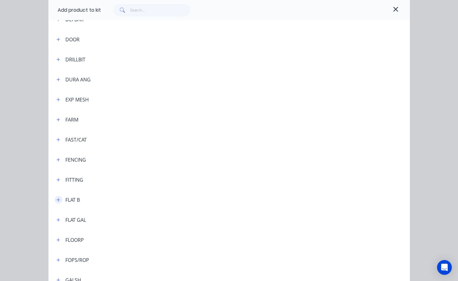
click at [57, 201] on icon "button" at bounding box center [58, 200] width 4 height 4
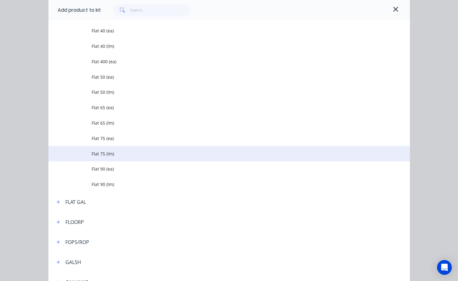
scroll to position [1358, 0]
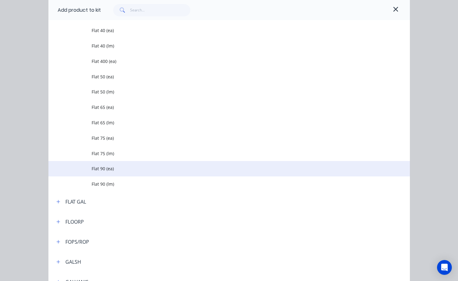
click at [100, 169] on span "Flat 90 (ea)" at bounding box center [219, 168] width 255 height 6
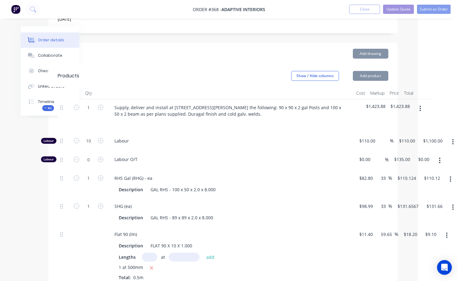
type input "$54.75"
type input "33.33"
type input "$73.00"
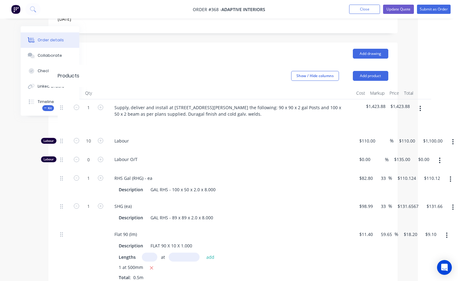
click at [149, 253] on input "text" at bounding box center [149, 257] width 15 height 9
type input "1"
click at [186, 253] on input "text" at bounding box center [184, 257] width 31 height 9
click at [197, 265] on div "Flat 90 (lm) Description FLAT 90 X 10 X 1.000 Lengths 1 at 180mm add 1 at 500mm…" at bounding box center [230, 255] width 247 height 59
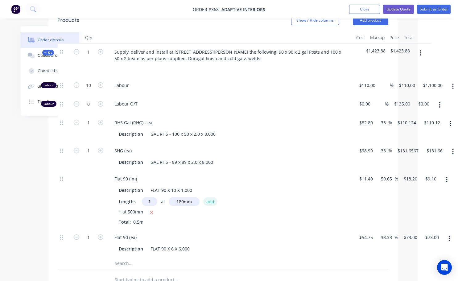
scroll to position [264, 40]
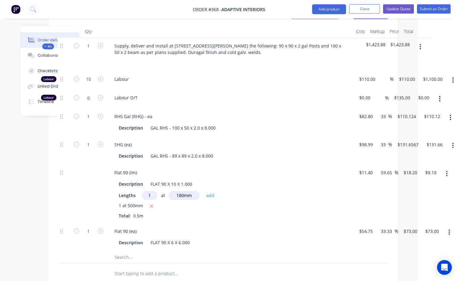
click at [191, 191] on input "180mm" at bounding box center [184, 195] width 31 height 9
type input "1"
click at [176, 191] on input "text" at bounding box center [184, 195] width 31 height 9
type input "500mm"
click at [449, 229] on icon "button" at bounding box center [450, 232] width 2 height 7
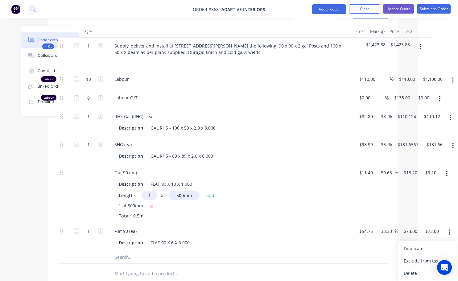
click at [410, 269] on div "Delete" at bounding box center [428, 273] width 48 height 9
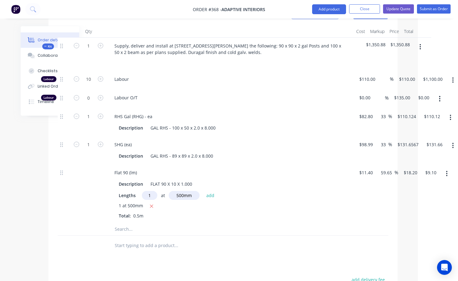
click at [420, 44] on icon "button" at bounding box center [421, 47] width 2 height 7
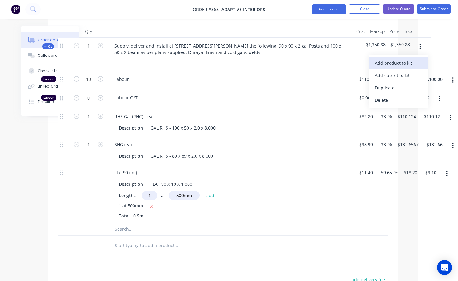
click at [394, 59] on div "Add product to kit" at bounding box center [399, 63] width 48 height 9
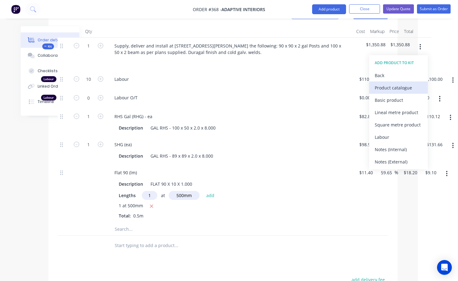
click at [390, 83] on div "Product catalogue" at bounding box center [399, 87] width 48 height 9
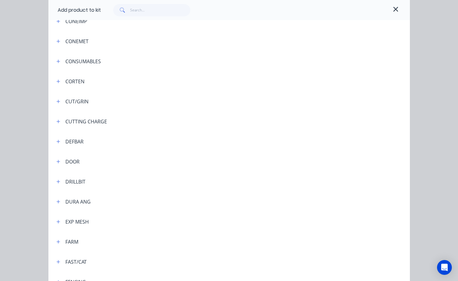
scroll to position [710, 0]
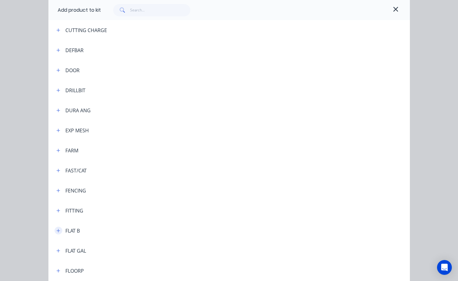
click at [57, 230] on icon "button" at bounding box center [58, 231] width 4 height 4
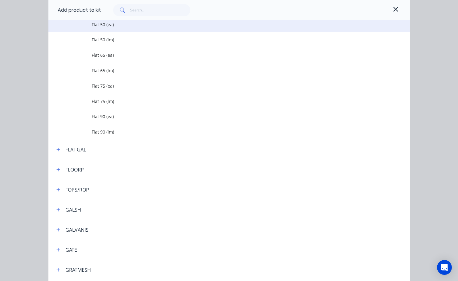
scroll to position [1420, 0]
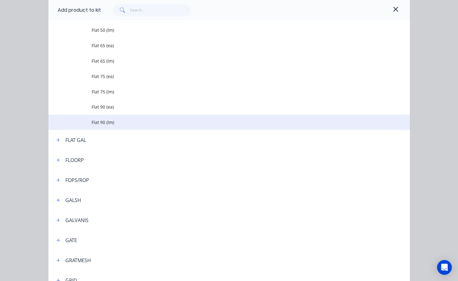
click at [106, 124] on span "Flat 90 (lm)" at bounding box center [219, 122] width 255 height 6
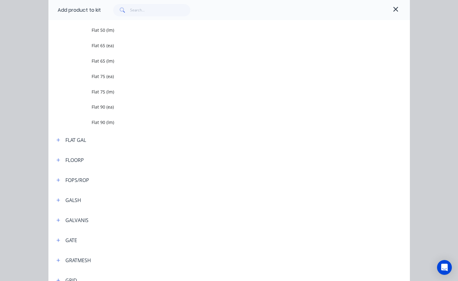
scroll to position [0, 0]
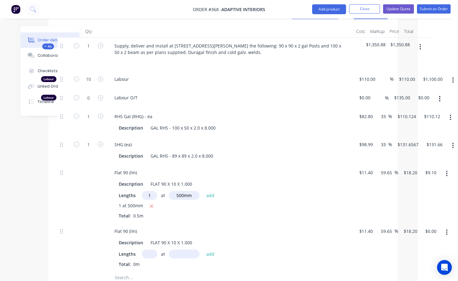
click at [147, 250] on input "text" at bounding box center [149, 254] width 15 height 9
type input "1"
click at [181, 250] on input "text" at bounding box center [184, 254] width 31 height 9
type input "180mm"
click at [196, 252] on div "Flat 90 (lm) Description FLAT 90 X 10 X 1.000 Lengths 1 at 180mm add Total: 0m" at bounding box center [230, 247] width 247 height 48
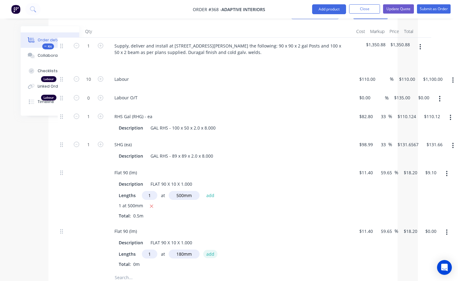
click at [211, 250] on button "add" at bounding box center [210, 254] width 15 height 8
type input "$3.28"
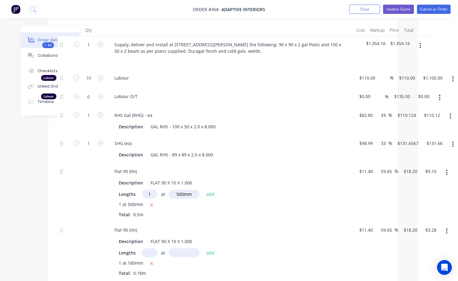
scroll to position [202, 40]
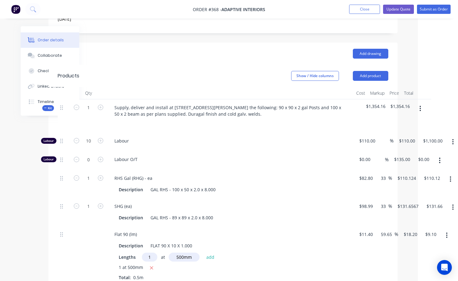
click at [420, 105] on icon "button" at bounding box center [421, 108] width 2 height 7
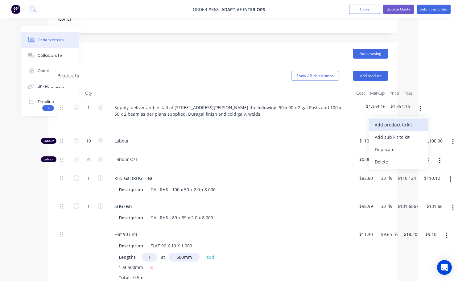
click at [390, 120] on div "Add product to kit" at bounding box center [399, 124] width 48 height 9
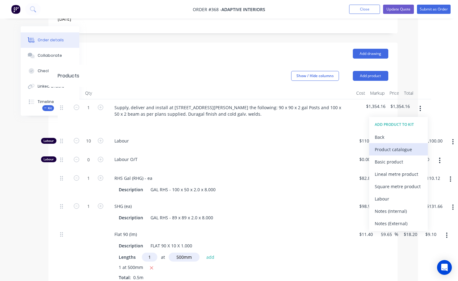
click at [383, 145] on div "Product catalogue" at bounding box center [399, 149] width 48 height 9
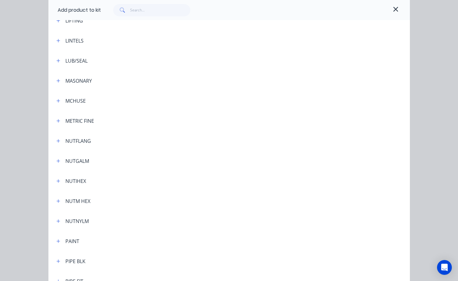
scroll to position [1389, 0]
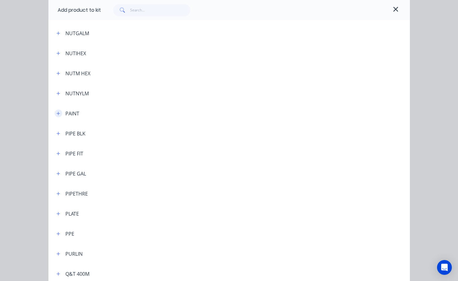
click at [57, 114] on icon "button" at bounding box center [58, 113] width 4 height 4
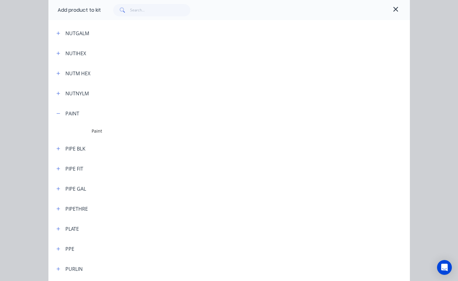
click at [101, 132] on span "Paint" at bounding box center [219, 131] width 255 height 6
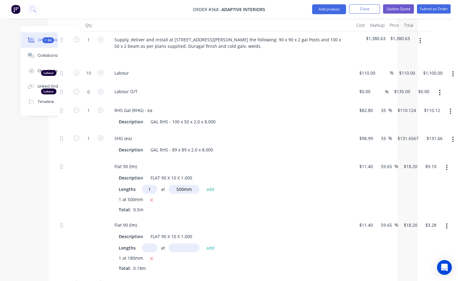
scroll to position [264, 40]
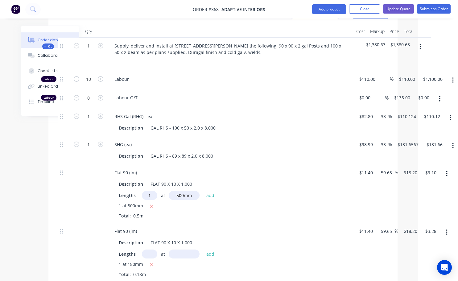
click at [420, 44] on icon "button" at bounding box center [421, 47] width 2 height 7
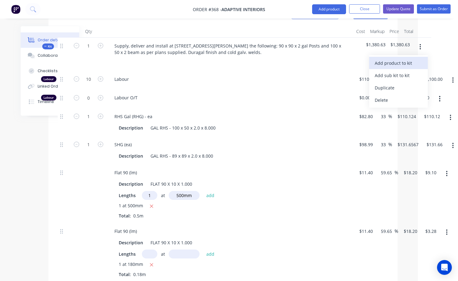
click at [403, 59] on div "Add product to kit" at bounding box center [399, 63] width 48 height 9
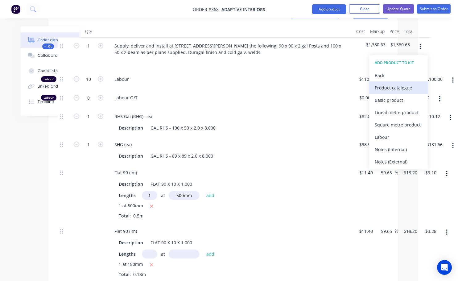
click at [396, 83] on div "Product catalogue" at bounding box center [399, 87] width 48 height 9
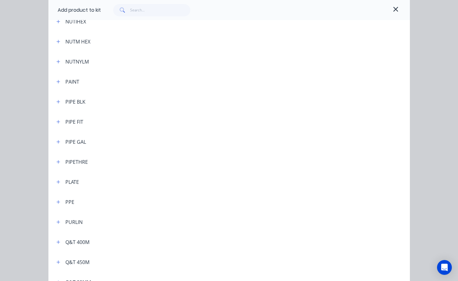
scroll to position [1420, 0]
click at [57, 81] on icon "button" at bounding box center [58, 83] width 4 height 4
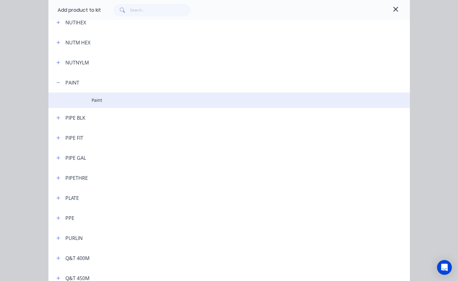
click at [111, 98] on span "Paint" at bounding box center [219, 100] width 255 height 6
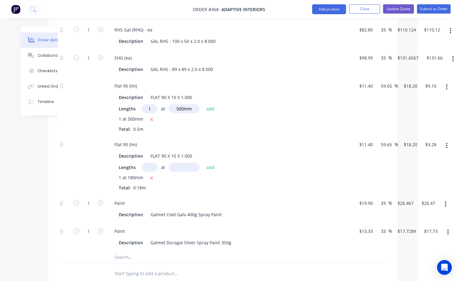
scroll to position [357, 40]
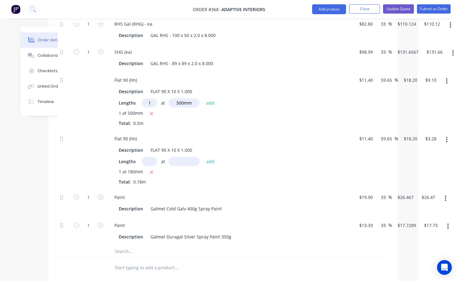
click at [148, 157] on input "text" at bounding box center [149, 161] width 15 height 9
type input "1"
click at [177, 157] on input "text" at bounding box center [184, 161] width 31 height 9
type input "180mm"
click at [190, 189] on div "Paint Description Galmet Cold Galv 400g Spray Paint" at bounding box center [230, 203] width 247 height 28
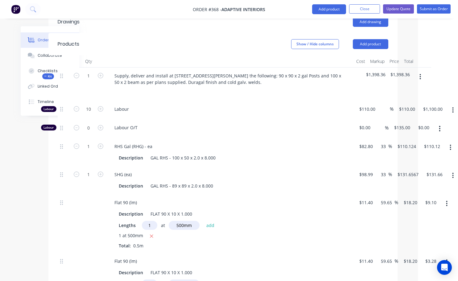
scroll to position [233, 40]
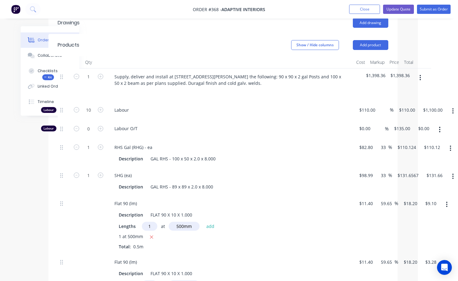
click at [421, 74] on icon "button" at bounding box center [421, 77] width 2 height 7
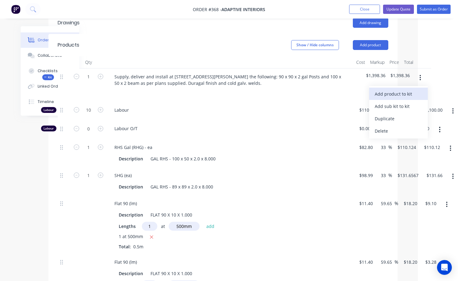
click at [404, 90] on div "Add product to kit" at bounding box center [399, 94] width 48 height 9
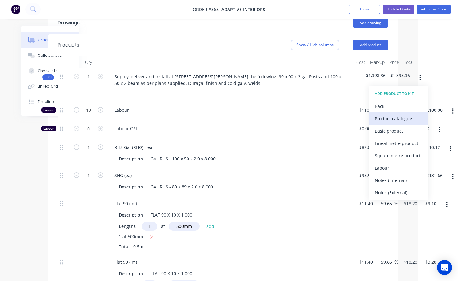
click at [392, 112] on button "Product catalogue" at bounding box center [398, 118] width 59 height 12
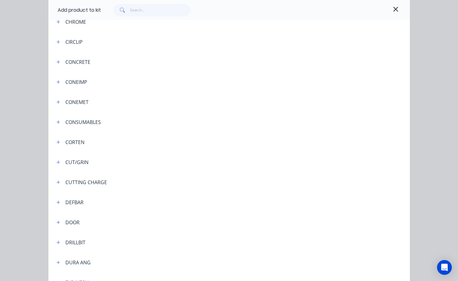
scroll to position [559, 0]
click at [138, 12] on input "text" at bounding box center [160, 10] width 60 height 12
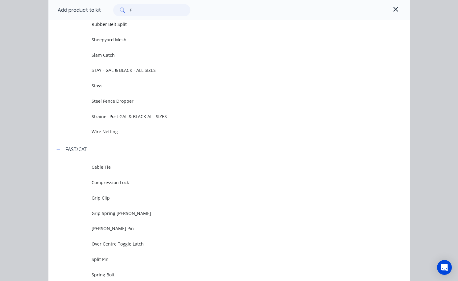
scroll to position [0, 0]
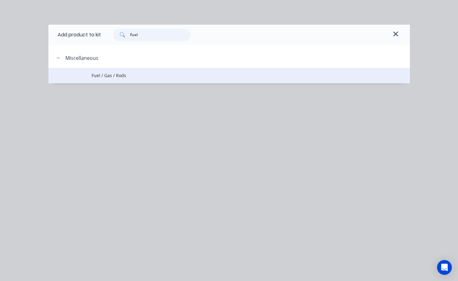
type input "Fuel"
click at [97, 78] on span "Fuel / Gas / Rods" at bounding box center [219, 75] width 255 height 6
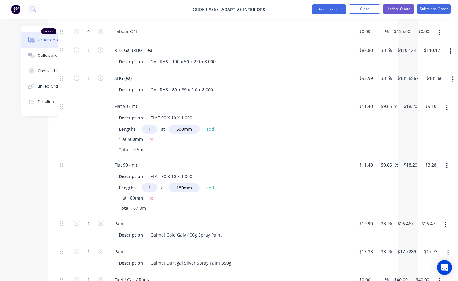
scroll to position [388, 40]
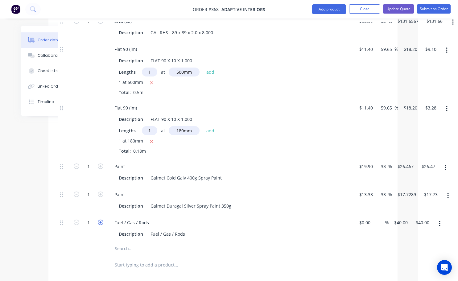
click at [100, 220] on icon "button" at bounding box center [101, 223] width 6 height 6
type input "2"
type input "$80.00"
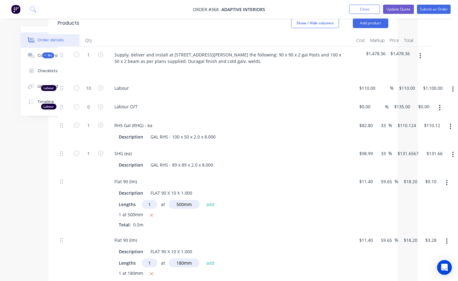
scroll to position [202, 40]
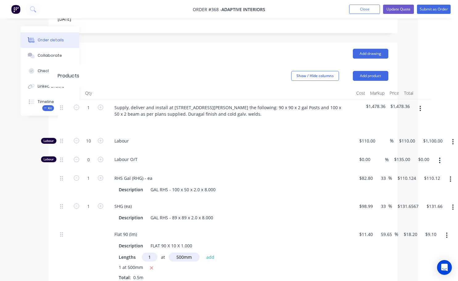
click at [420, 106] on icon "button" at bounding box center [420, 109] width 1 height 6
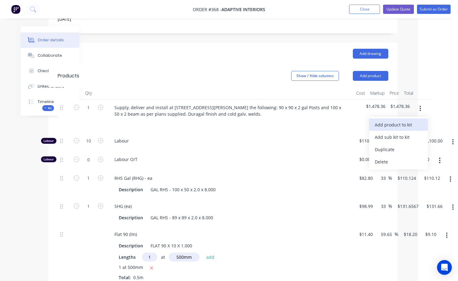
click at [395, 120] on div "Add product to kit" at bounding box center [399, 124] width 48 height 9
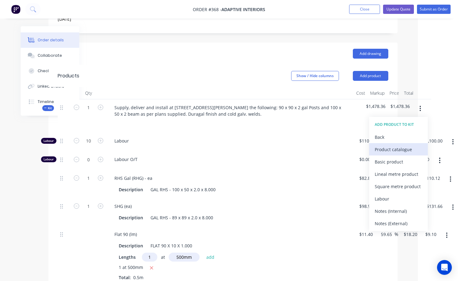
click at [392, 145] on div "Product catalogue" at bounding box center [399, 149] width 48 height 9
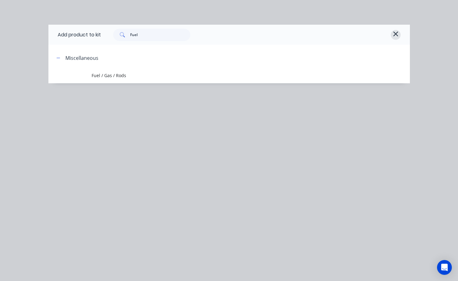
click at [398, 34] on icon "button" at bounding box center [396, 33] width 6 height 7
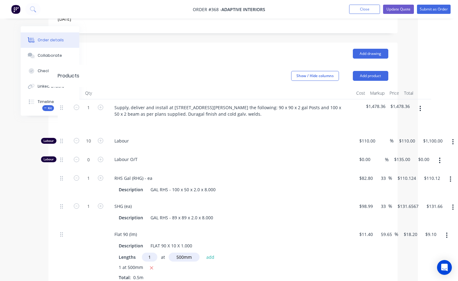
click at [419, 103] on button "button" at bounding box center [420, 108] width 15 height 11
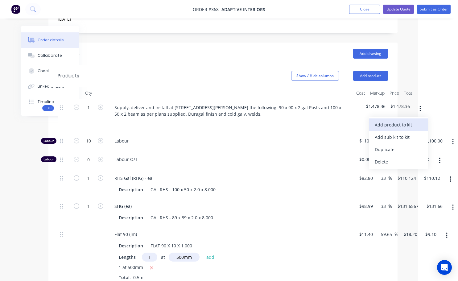
click at [401, 120] on div "Add product to kit" at bounding box center [399, 124] width 48 height 9
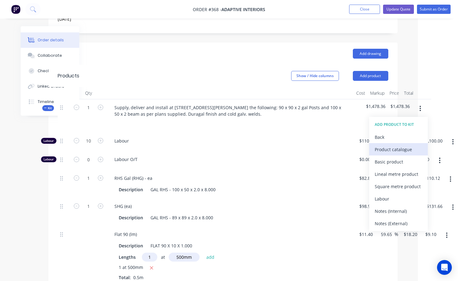
click at [390, 145] on div "Product catalogue" at bounding box center [399, 149] width 48 height 9
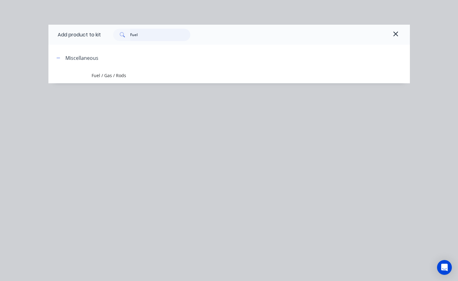
click at [140, 34] on input "Fuel" at bounding box center [160, 35] width 60 height 12
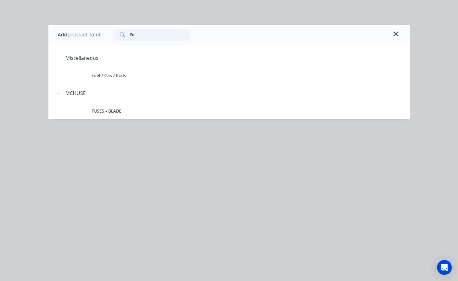
type input "F"
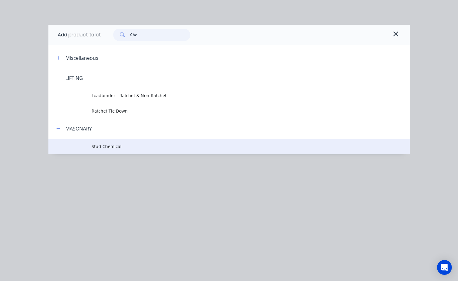
type input "Che"
click at [111, 146] on span "Stud Chemical" at bounding box center [219, 146] width 255 height 6
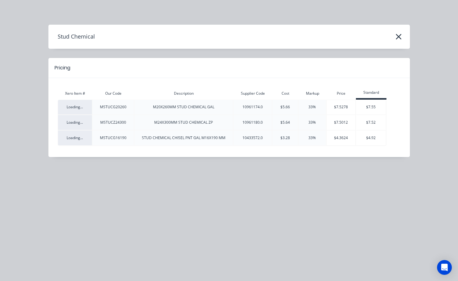
scroll to position [141, 40]
click at [404, 35] on div "Stud Chemical" at bounding box center [229, 37] width 362 height 12
click at [398, 38] on icon "button" at bounding box center [399, 36] width 6 height 9
click at [401, 37] on icon "button" at bounding box center [399, 36] width 6 height 9
click at [400, 35] on icon "button" at bounding box center [399, 37] width 6 height 6
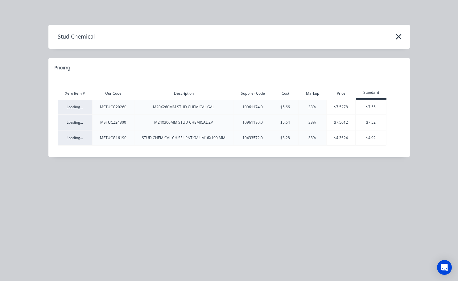
click at [98, 86] on div "Xero Item # Our Code Description Supplier Code Cost Markup Price Standard Loadi…" at bounding box center [229, 113] width 362 height 70
click at [398, 36] on icon "button" at bounding box center [399, 37] width 6 height 6
click at [396, 38] on icon "button" at bounding box center [399, 36] width 6 height 9
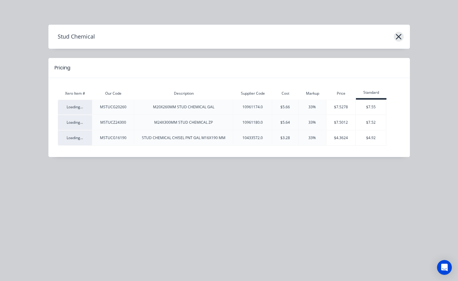
click at [396, 38] on icon "button" at bounding box center [399, 36] width 6 height 9
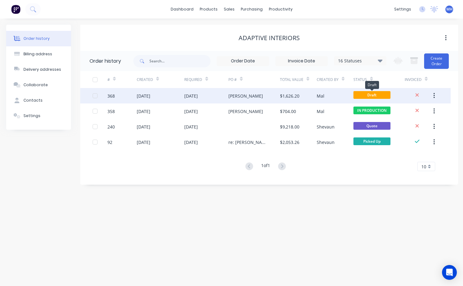
click at [378, 94] on span "Draft" at bounding box center [371, 95] width 37 height 8
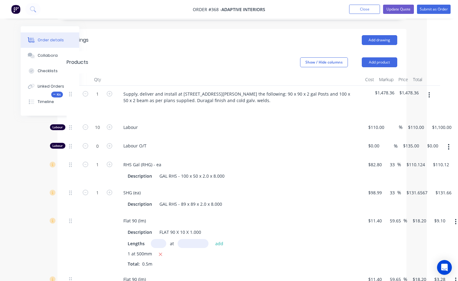
scroll to position [216, 43]
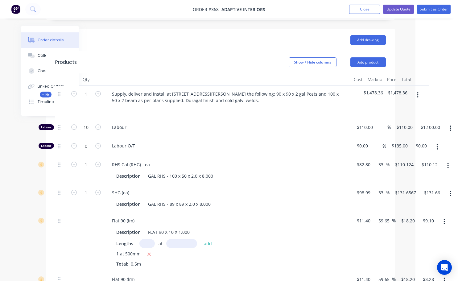
click at [419, 92] on icon "button" at bounding box center [418, 95] width 2 height 7
click at [401, 107] on div "Add product to kit" at bounding box center [397, 111] width 48 height 9
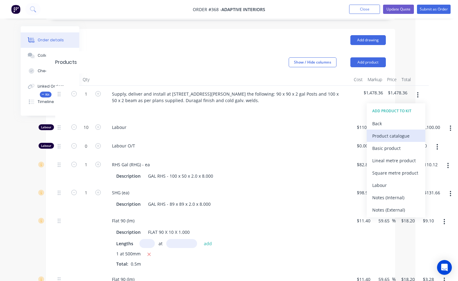
click at [386, 131] on div "Product catalogue" at bounding box center [397, 135] width 48 height 9
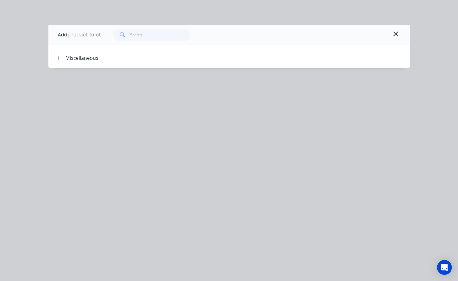
scroll to position [216, 40]
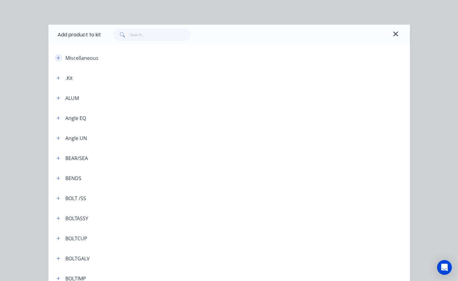
click at [57, 57] on icon "button" at bounding box center [58, 58] width 4 height 4
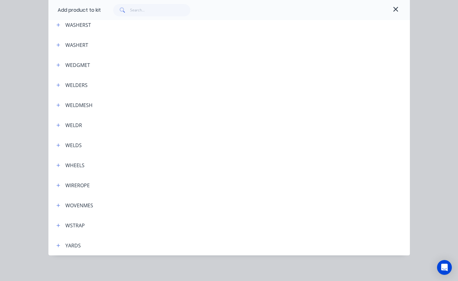
scroll to position [2425, 0]
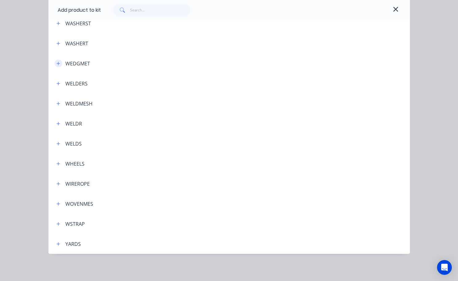
click at [56, 63] on icon "button" at bounding box center [57, 63] width 3 height 3
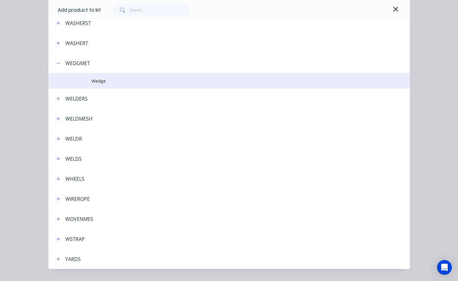
click at [93, 81] on span "Wedge" at bounding box center [219, 81] width 255 height 6
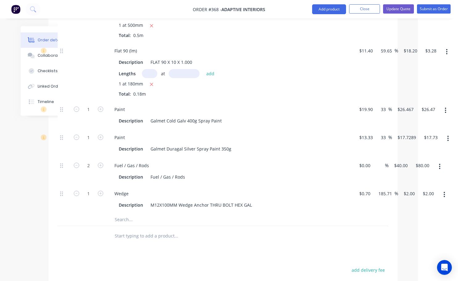
scroll to position [463, 40]
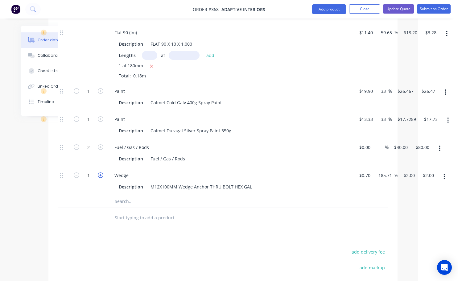
click at [101, 173] on icon "button" at bounding box center [101, 176] width 6 height 6
type input "2"
type input "$4.00"
click at [101, 173] on icon "button" at bounding box center [101, 176] width 6 height 6
type input "3"
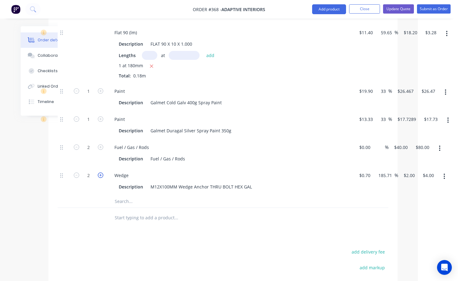
type input "$6.00"
click at [101, 173] on icon "button" at bounding box center [101, 176] width 6 height 6
type input "4"
type input "$8.00"
click at [101, 173] on icon "button" at bounding box center [101, 176] width 6 height 6
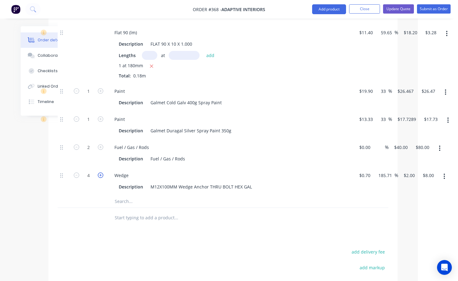
type input "5"
type input "$10.00"
click at [101, 173] on icon "button" at bounding box center [101, 176] width 6 height 6
type input "6"
type input "$12.00"
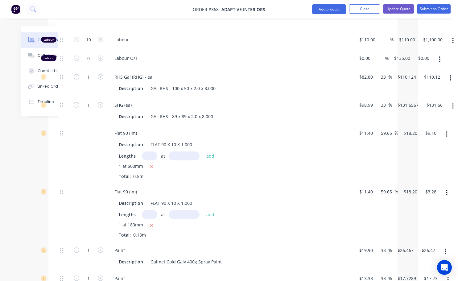
scroll to position [309, 40]
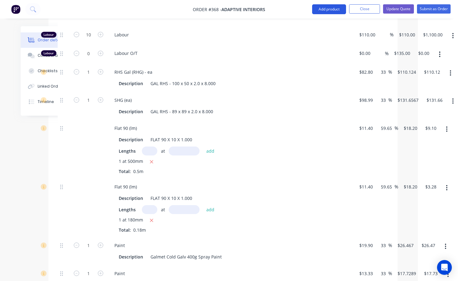
click at [333, 12] on button "Add product" at bounding box center [329, 9] width 34 height 10
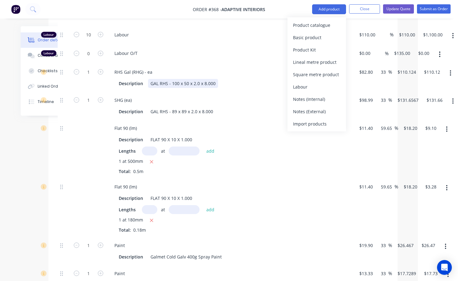
click at [263, 79] on div "Description GAL RHS - 100 x 50 x 2.0 x 8.000" at bounding box center [229, 83] width 226 height 9
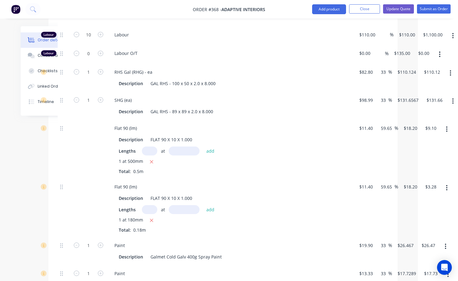
click at [325, 50] on span "Labour O/T" at bounding box center [233, 53] width 237 height 6
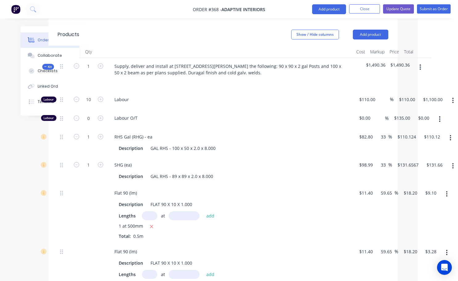
scroll to position [185, 40]
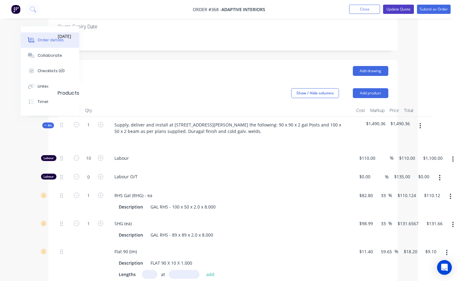
click at [404, 10] on button "Update Quote" at bounding box center [398, 9] width 31 height 9
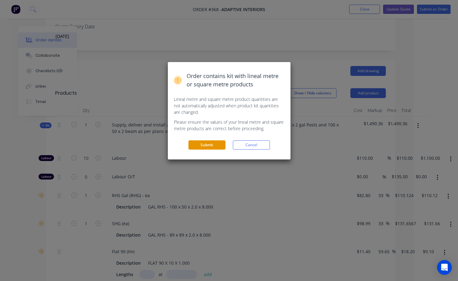
click at [209, 147] on button "Submit" at bounding box center [207, 144] width 37 height 9
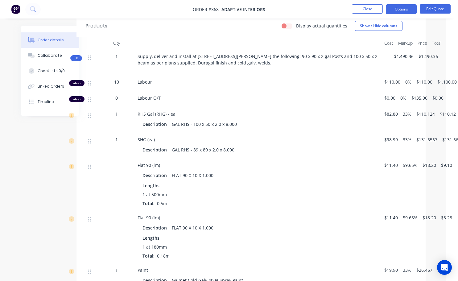
scroll to position [190, 12]
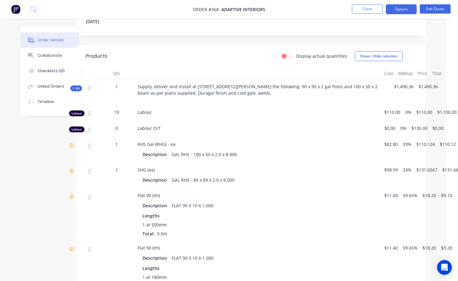
click at [400, 109] on span "$110.00" at bounding box center [393, 112] width 16 height 6
click at [393, 109] on span "$110.00" at bounding box center [393, 112] width 16 height 6
click at [438, 6] on button "Edit Quote" at bounding box center [435, 8] width 31 height 9
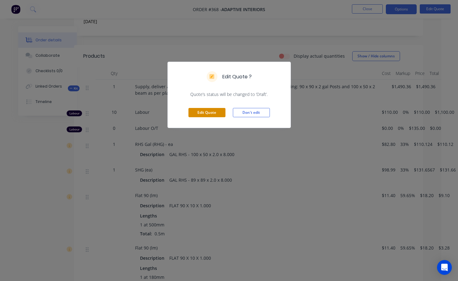
click at [202, 113] on button "Edit Quote" at bounding box center [207, 112] width 37 height 9
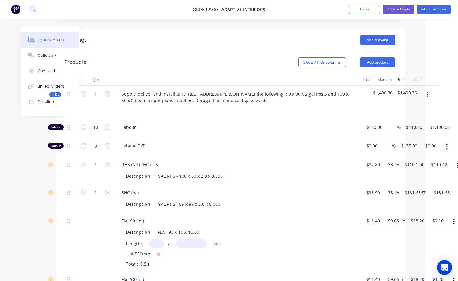
scroll to position [216, 43]
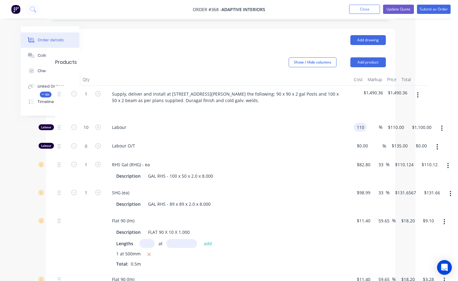
click at [372, 119] on div "Labour 10 Labour 110 110 % $110.00 $110.00 $1,100.00 $1,100.00" at bounding box center [220, 128] width 331 height 19
type input "$50.00"
type input "$500.00"
click at [342, 119] on div "Labour" at bounding box center [228, 128] width 247 height 19
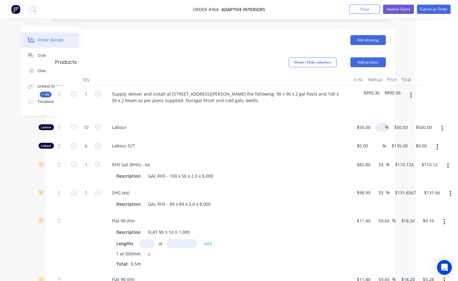
click at [389, 124] on span "%" at bounding box center [387, 127] width 4 height 7
type input "33"
type input "$66.50"
type input "$665.00"
click at [377, 119] on div "33 33 %" at bounding box center [381, 128] width 17 height 19
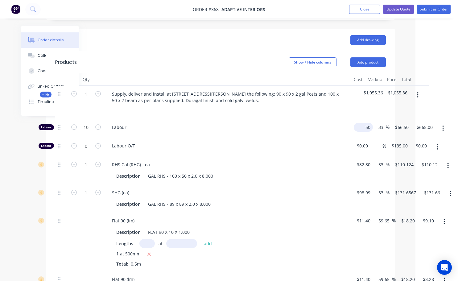
click at [371, 119] on div "Labour 10 Labour 50 $50.00 33 33 % $66.50 $66.50 $665.00 $665.00" at bounding box center [220, 128] width 331 height 19
type input "$60.00"
type input "$79.80"
type input "$798.00"
click at [331, 138] on div "Labour O/T" at bounding box center [228, 147] width 247 height 19
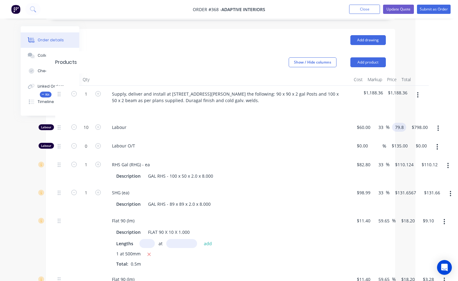
click at [386, 119] on div "Labour 10 Labour $60.00 $60.00 33 33 % 79.8 79.8 $798.00 $798.00" at bounding box center [220, 128] width 331 height 19
type input "110"
type input "83.33"
type input "$110.00"
type input "$1,100.00"
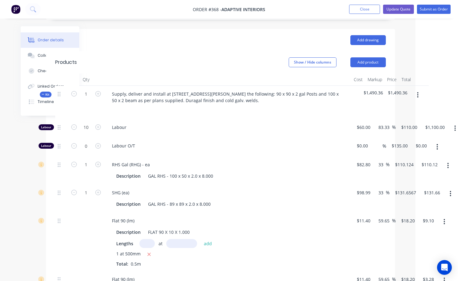
click at [293, 119] on div "Labour" at bounding box center [228, 128] width 247 height 19
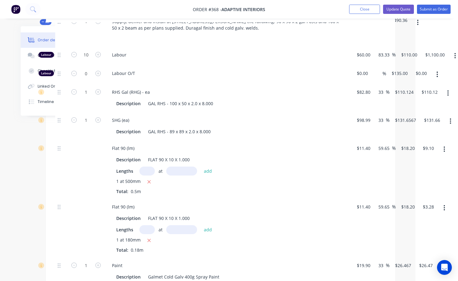
scroll to position [241, 43]
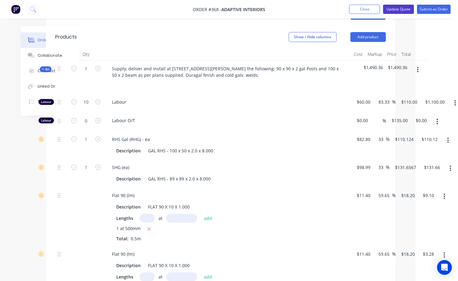
click at [404, 7] on button "Update Quote" at bounding box center [398, 9] width 31 height 9
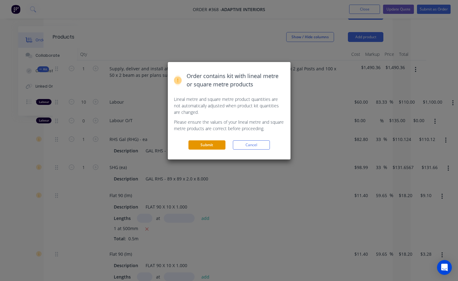
click at [208, 148] on button "Submit" at bounding box center [207, 144] width 37 height 9
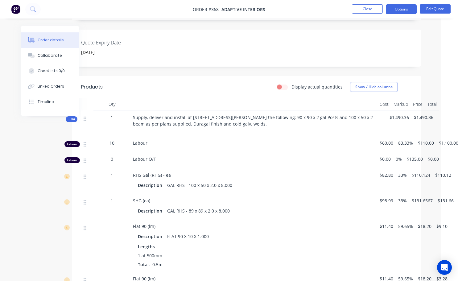
scroll to position [118, 17]
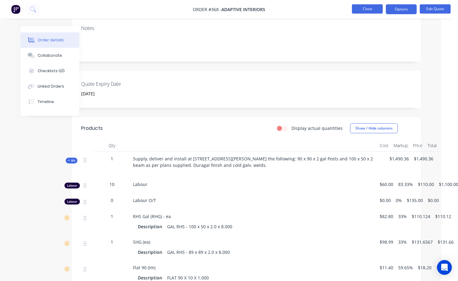
click at [373, 11] on button "Close" at bounding box center [367, 8] width 31 height 9
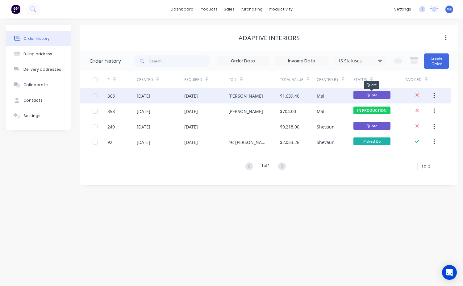
click at [365, 97] on span "Quote" at bounding box center [371, 95] width 37 height 8
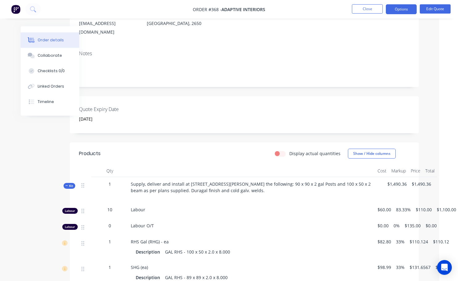
scroll to position [0, 19]
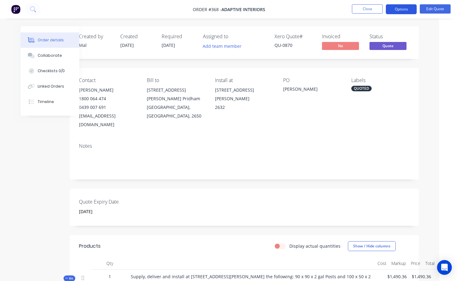
click at [405, 12] on button "Options" at bounding box center [401, 9] width 31 height 10
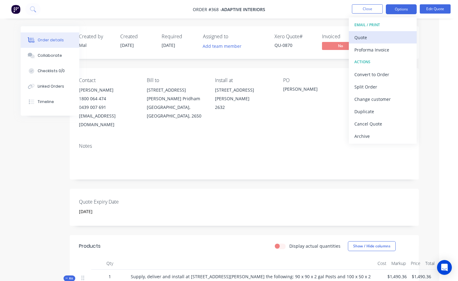
click at [363, 36] on div "Quote" at bounding box center [383, 37] width 57 height 9
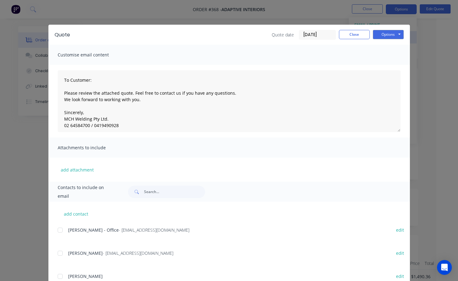
scroll to position [0, 17]
click at [386, 35] on button "Options" at bounding box center [388, 34] width 31 height 9
click at [387, 46] on button "Preview" at bounding box center [393, 45] width 40 height 10
click at [358, 35] on button "Close" at bounding box center [354, 34] width 31 height 9
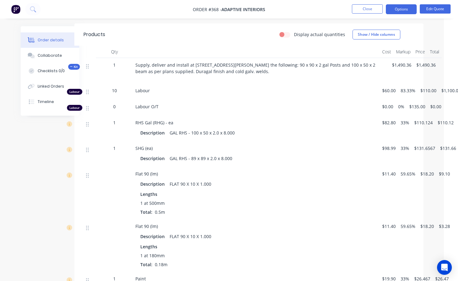
scroll to position [185, 14]
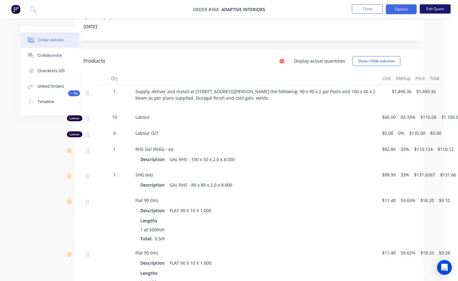
click at [437, 10] on button "Edit Quote" at bounding box center [435, 8] width 31 height 9
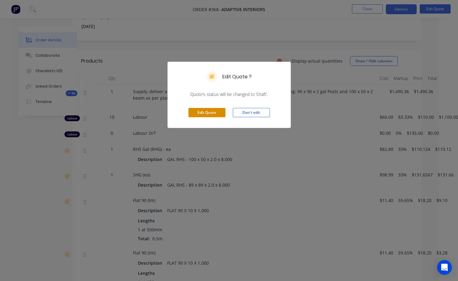
click at [209, 115] on button "Edit Quote" at bounding box center [207, 112] width 37 height 9
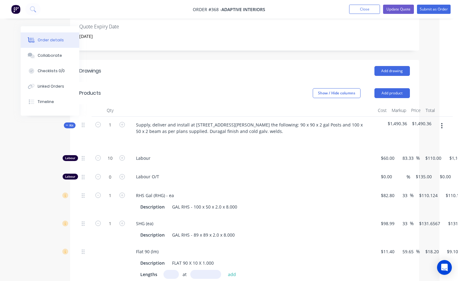
scroll to position [185, 47]
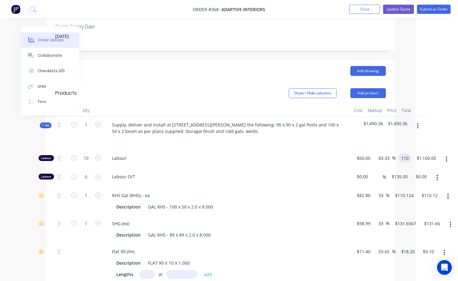
drag, startPoint x: 403, startPoint y: 141, endPoint x: 409, endPoint y: 140, distance: 5.3
click at [404, 154] on input "110" at bounding box center [406, 158] width 10 height 9
type input "120"
type input "100"
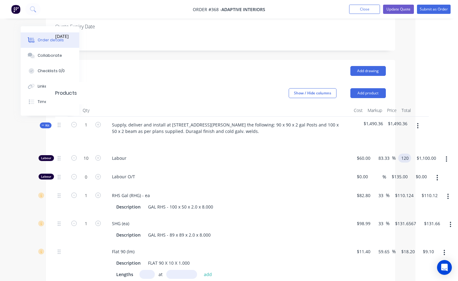
type input "$120.00"
type input "$1,200.00"
click at [323, 191] on div "RHS Gal (RHG) - ea" at bounding box center [228, 195] width 242 height 9
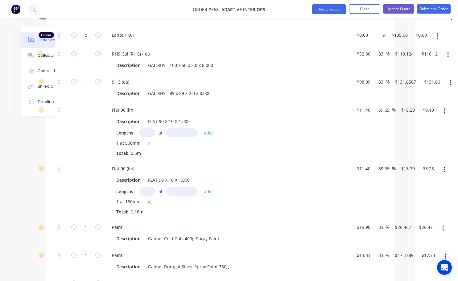
scroll to position [247, 43]
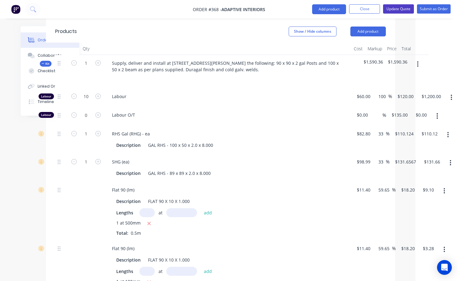
click at [407, 10] on button "Update Quote" at bounding box center [398, 8] width 31 height 9
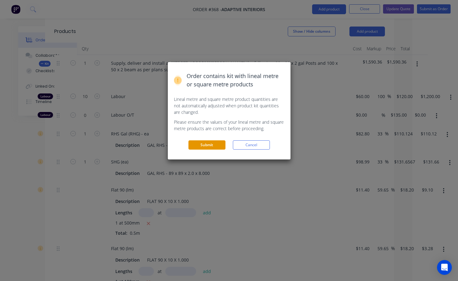
click at [215, 147] on button "Submit" at bounding box center [207, 144] width 37 height 9
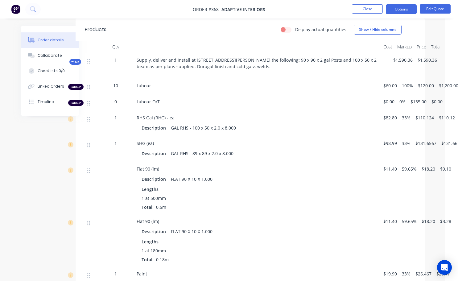
scroll to position [216, 13]
click at [407, 10] on button "Options" at bounding box center [401, 9] width 31 height 10
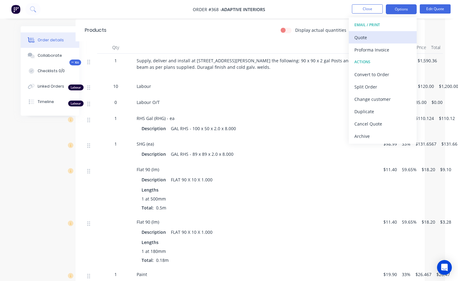
click at [367, 37] on div "Quote" at bounding box center [383, 37] width 57 height 9
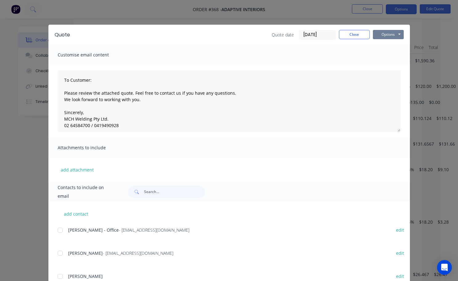
click at [379, 34] on button "Options" at bounding box center [388, 34] width 31 height 9
click at [385, 57] on button "Print" at bounding box center [393, 56] width 40 height 10
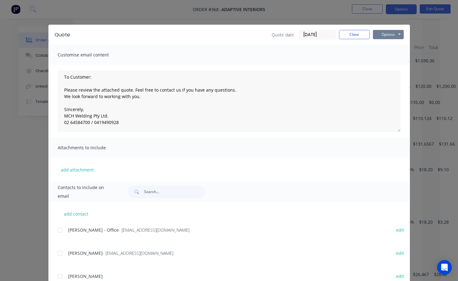
click at [382, 34] on button "Options" at bounding box center [388, 34] width 31 height 9
click at [60, 252] on div at bounding box center [60, 253] width 12 height 12
click at [394, 34] on button "Options" at bounding box center [388, 34] width 31 height 9
click at [391, 69] on button "Email" at bounding box center [393, 66] width 40 height 10
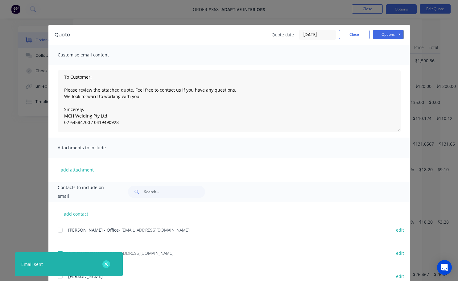
click at [107, 263] on icon "button" at bounding box center [106, 264] width 3 height 3
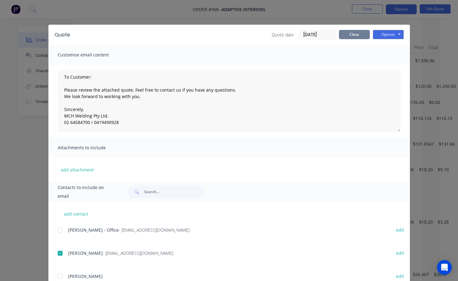
click at [351, 37] on button "Close" at bounding box center [354, 34] width 31 height 9
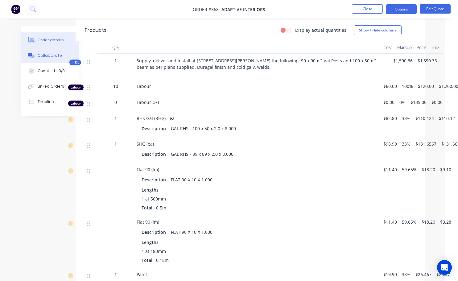
click at [39, 53] on div "Collaborate" at bounding box center [50, 56] width 24 height 6
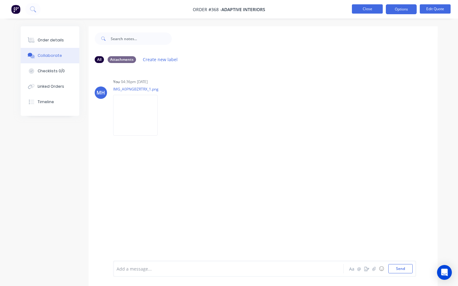
click at [377, 11] on button "Close" at bounding box center [367, 8] width 31 height 9
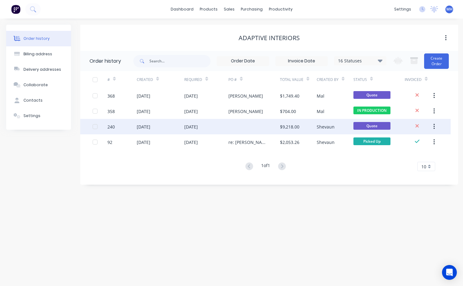
click at [297, 125] on div "$9,218.00" at bounding box center [289, 126] width 19 height 6
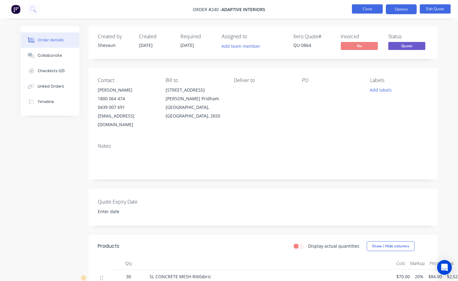
click at [366, 12] on button "Close" at bounding box center [367, 8] width 31 height 9
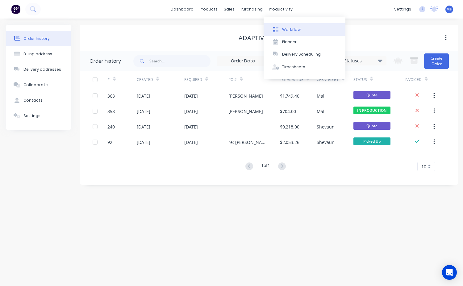
click at [295, 29] on div "Workflow" at bounding box center [291, 30] width 19 height 6
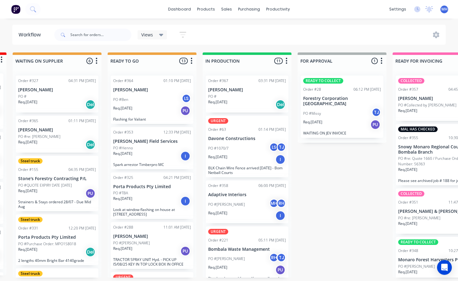
click at [236, 153] on div "PO #1070/7 LS TJ" at bounding box center [247, 149] width 78 height 12
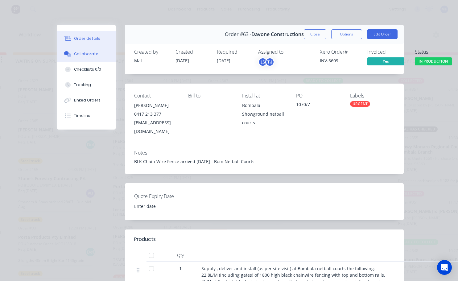
click at [75, 54] on div "Collaborate" at bounding box center [86, 54] width 24 height 6
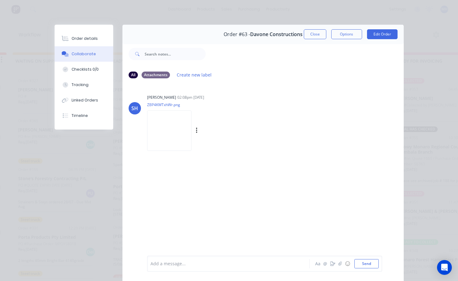
click at [162, 132] on img at bounding box center [169, 131] width 44 height 40
click at [166, 136] on img at bounding box center [169, 131] width 44 height 40
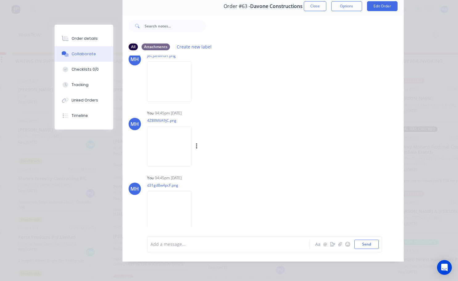
scroll to position [89, 0]
click at [165, 137] on img at bounding box center [169, 143] width 44 height 40
click at [316, 2] on button "Close" at bounding box center [315, 6] width 23 height 10
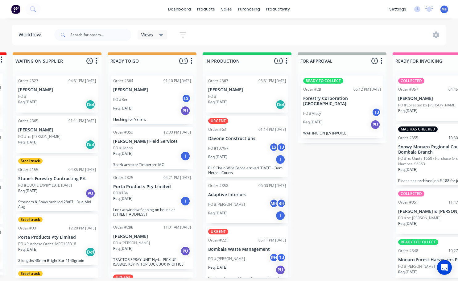
click at [237, 160] on div "Req. 01/07/25 I" at bounding box center [247, 159] width 78 height 10
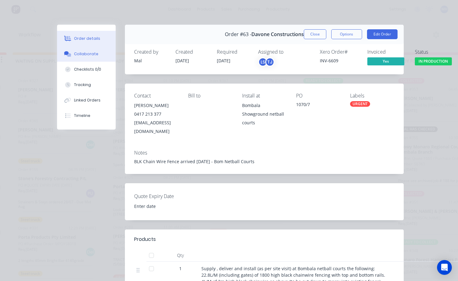
click at [85, 55] on div "Collaborate" at bounding box center [86, 54] width 24 height 6
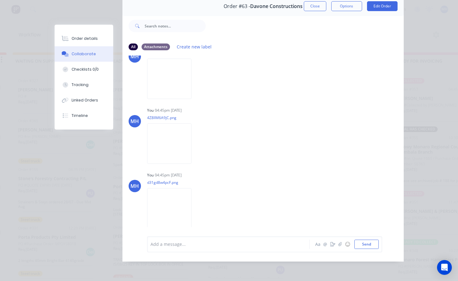
scroll to position [0, 0]
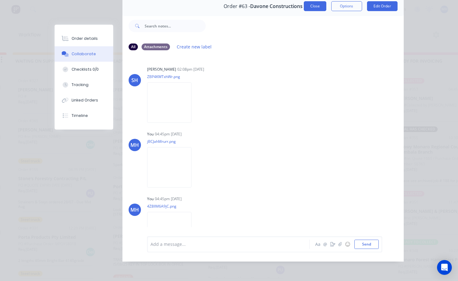
click at [317, 6] on button "Close" at bounding box center [315, 6] width 23 height 10
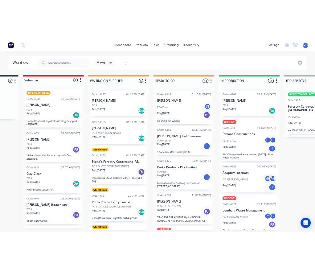
scroll to position [1, 74]
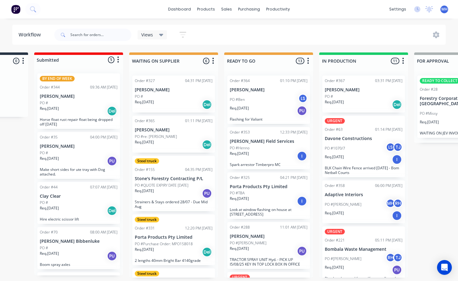
click at [273, 108] on div "Req. 11/08/25 PU" at bounding box center [269, 111] width 78 height 10
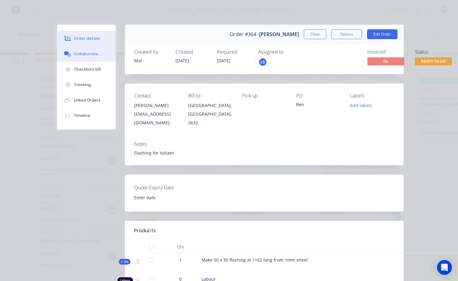
click at [85, 50] on button "Collaborate" at bounding box center [86, 53] width 59 height 15
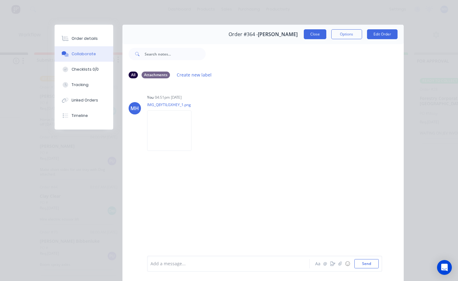
click at [311, 37] on button "Close" at bounding box center [315, 34] width 23 height 10
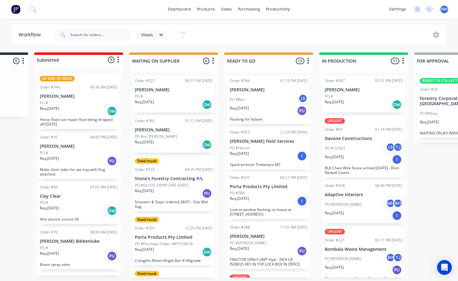
drag, startPoint x: 351, startPoint y: 235, endPoint x: 348, endPoint y: 244, distance: 10.4
drag, startPoint x: 287, startPoint y: 266, endPoint x: 237, endPoint y: 280, distance: 52.3
click at [103, 240] on p "Murdoch Bibbenluke" at bounding box center [79, 241] width 78 height 5
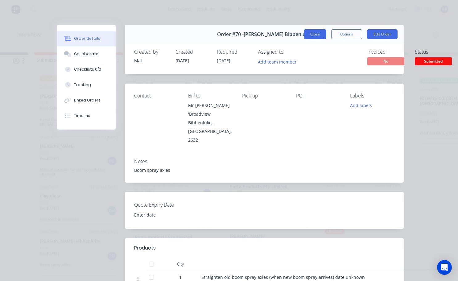
click at [315, 35] on button "Close" at bounding box center [315, 34] width 23 height 10
